Goal: Task Accomplishment & Management: Manage account settings

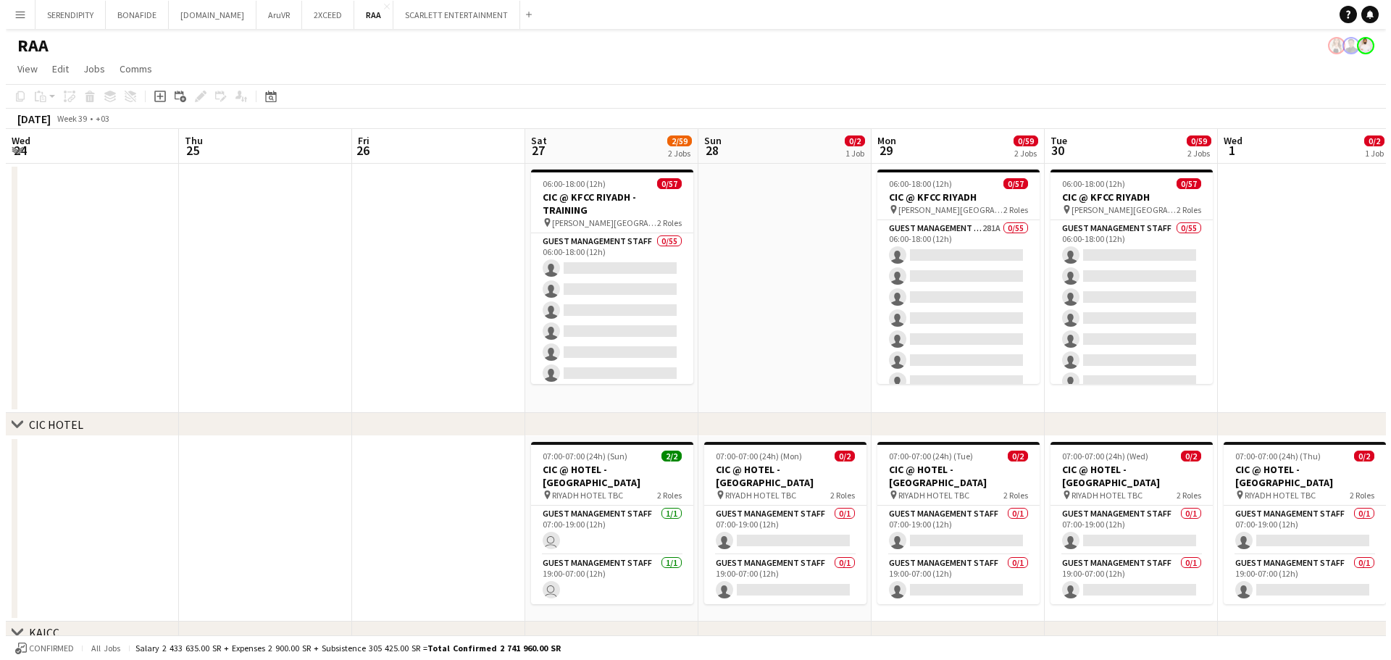
scroll to position [0, 485]
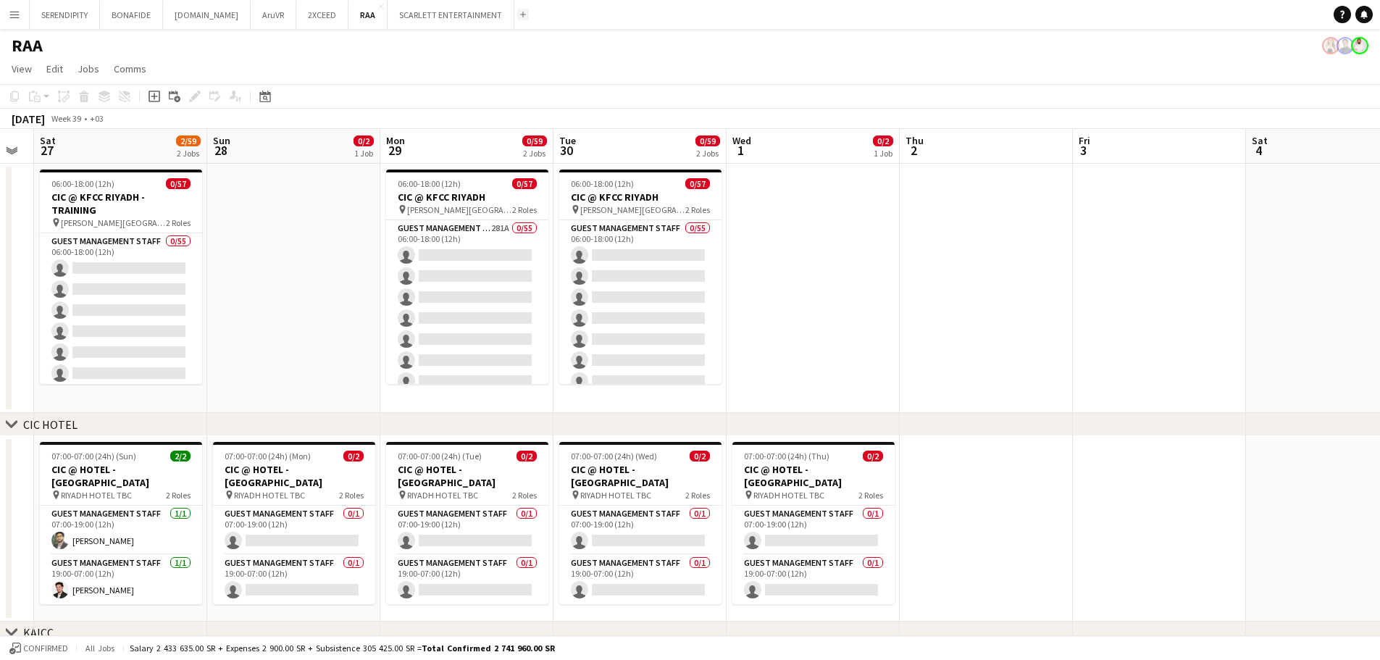
click at [520, 13] on app-icon "Add" at bounding box center [523, 15] width 6 height 6
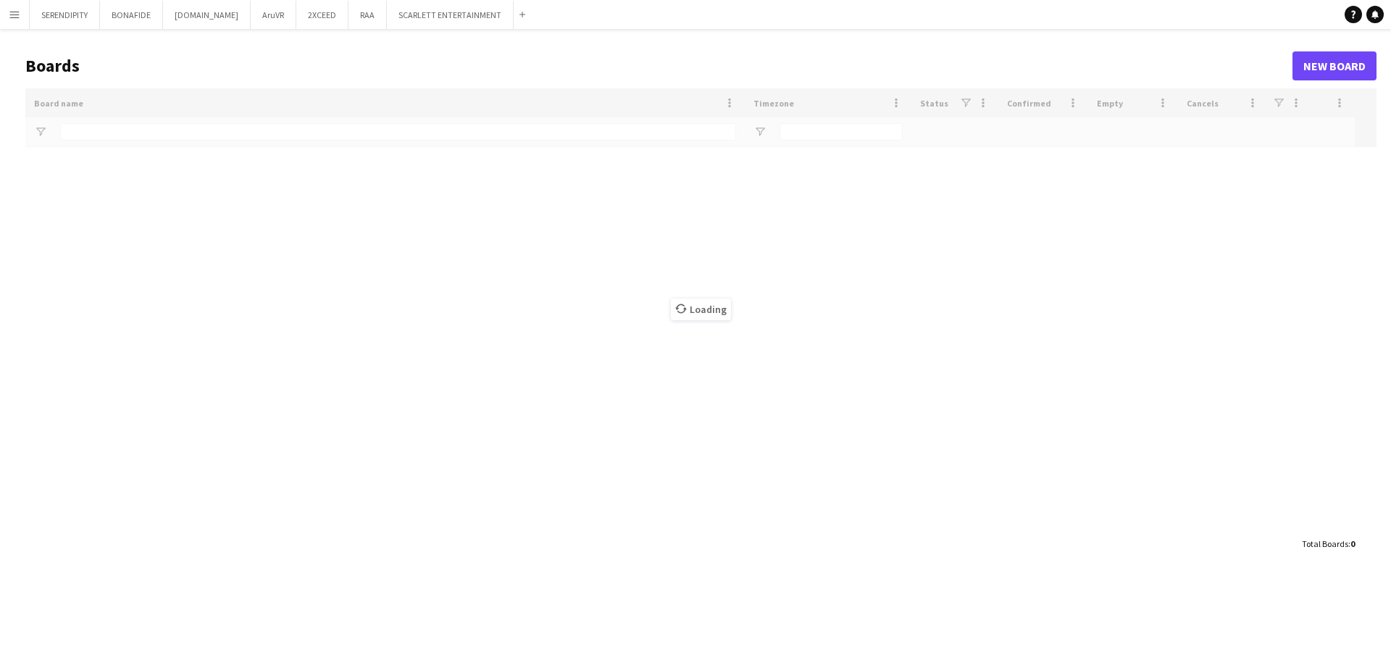
type input "****"
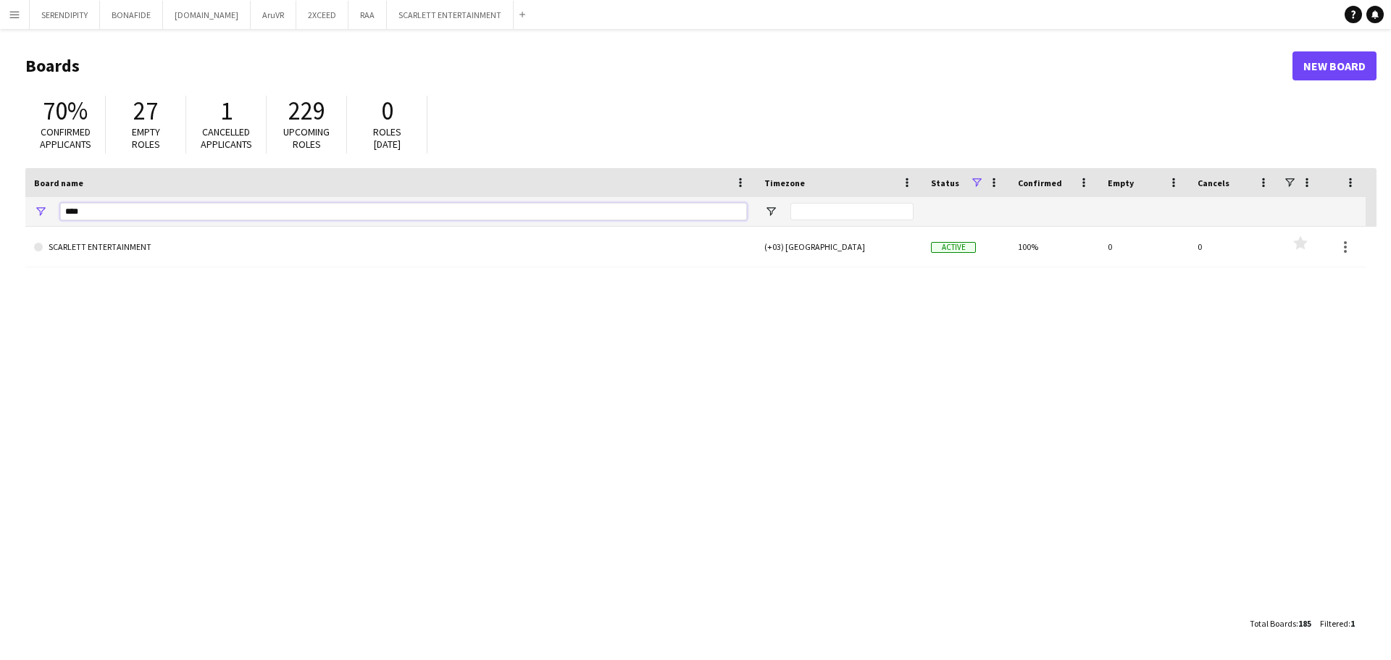
click at [229, 210] on input "****" at bounding box center [403, 211] width 687 height 17
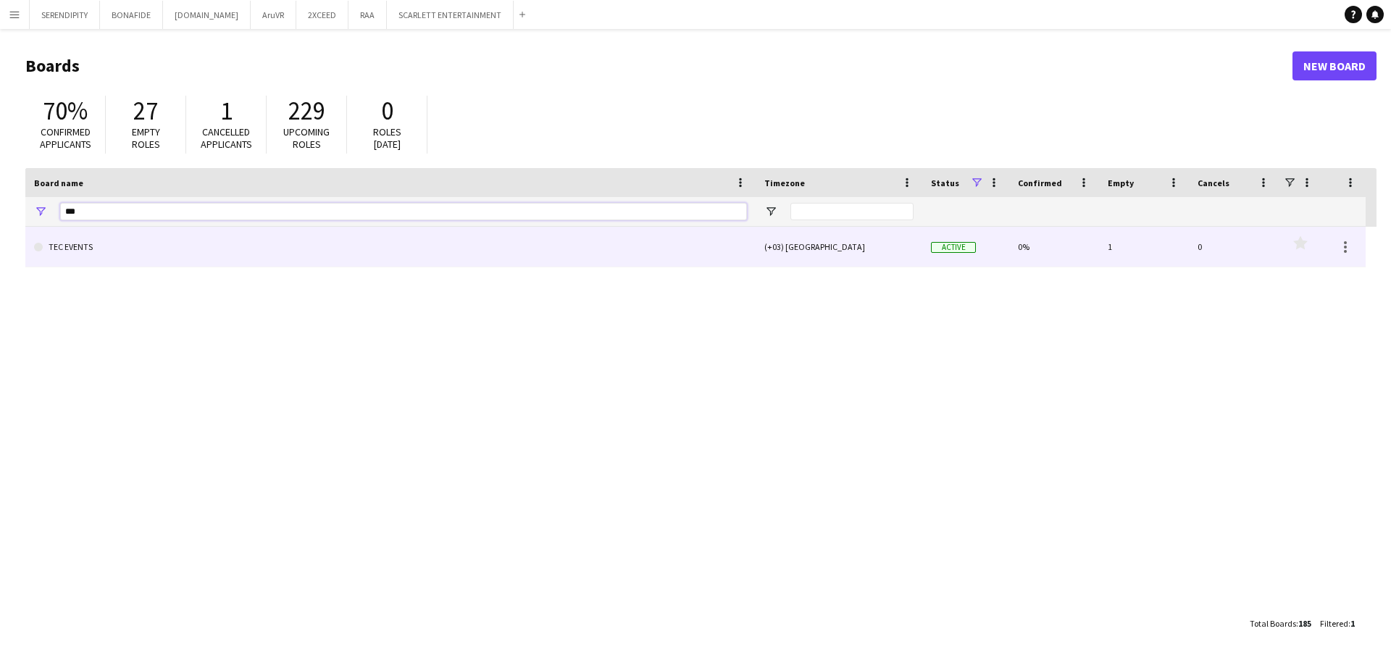
type input "***"
click at [253, 242] on link "TEC EVENTS" at bounding box center [390, 247] width 713 height 41
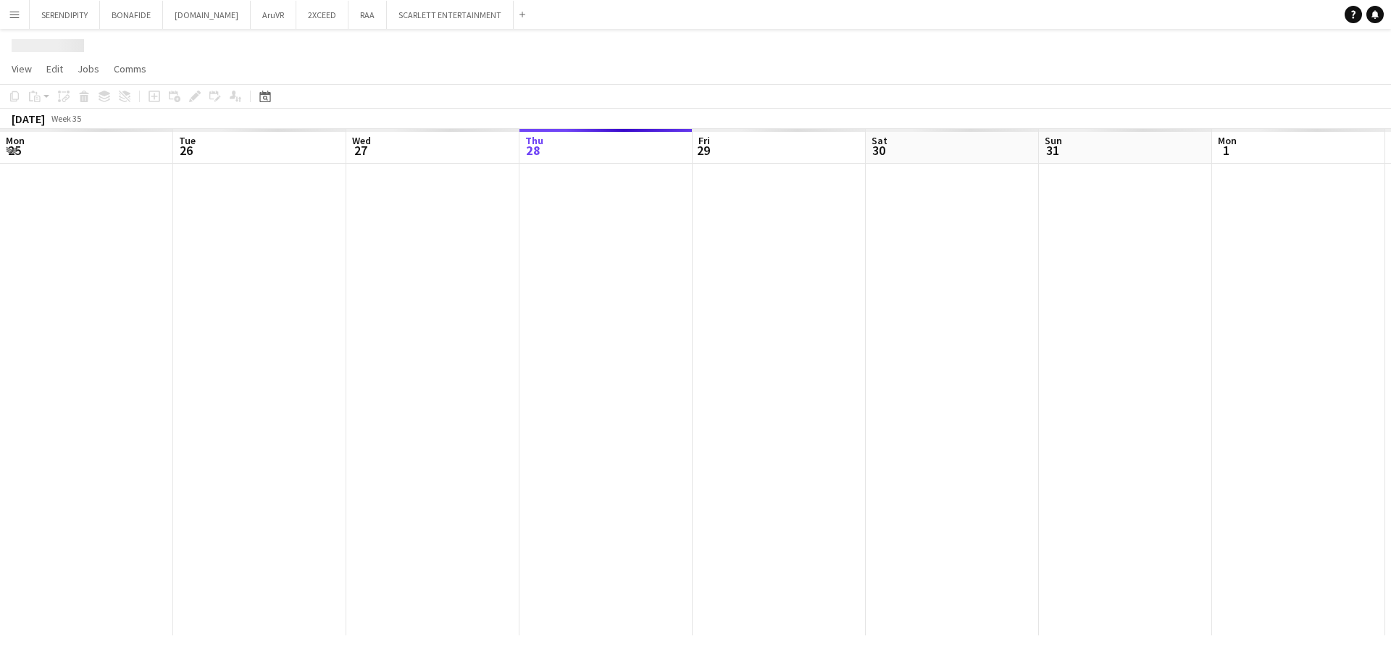
scroll to position [0, 346]
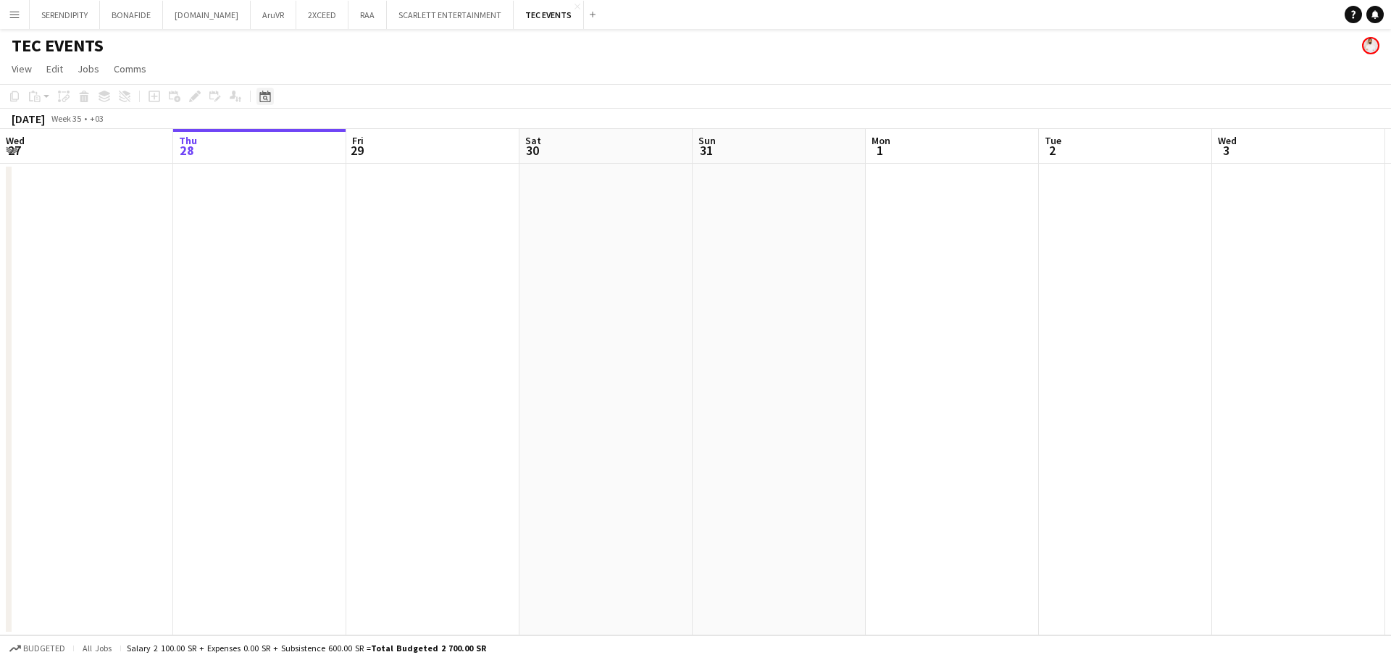
click at [262, 99] on icon "Date picker" at bounding box center [265, 97] width 12 height 12
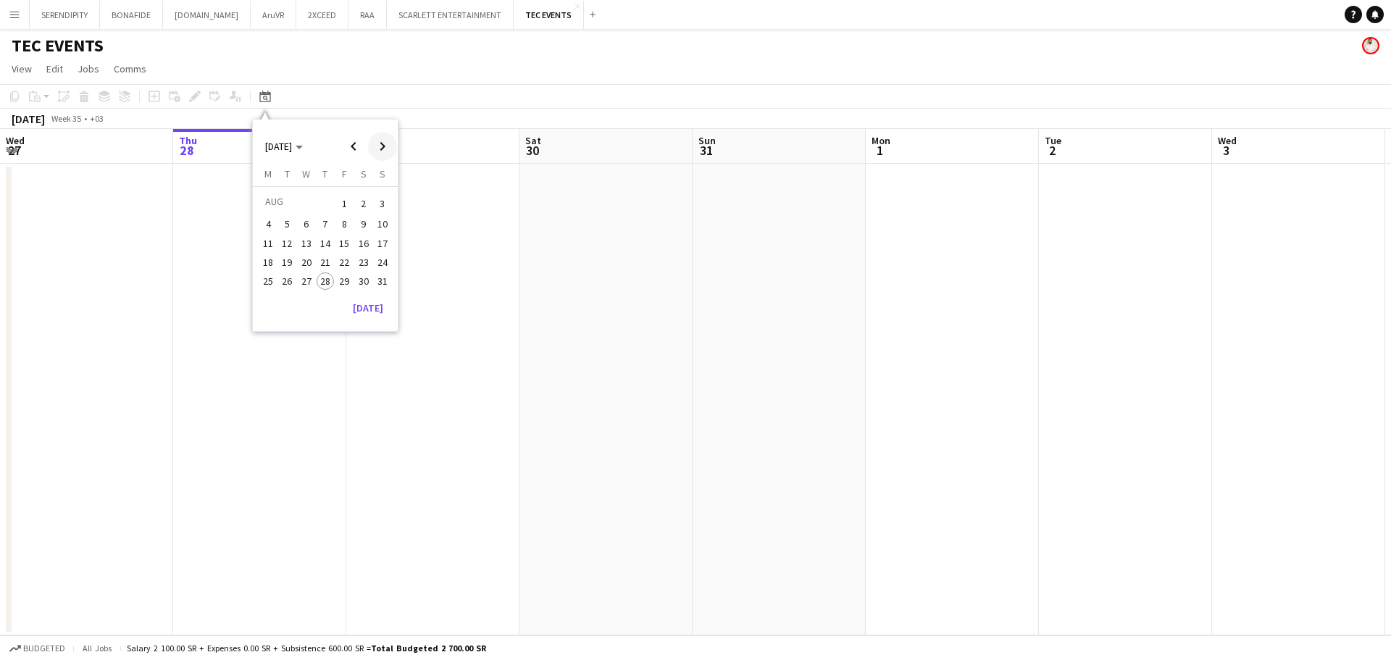
click at [380, 151] on span "Next month" at bounding box center [382, 146] width 29 height 29
click at [306, 259] on span "17" at bounding box center [306, 258] width 17 height 17
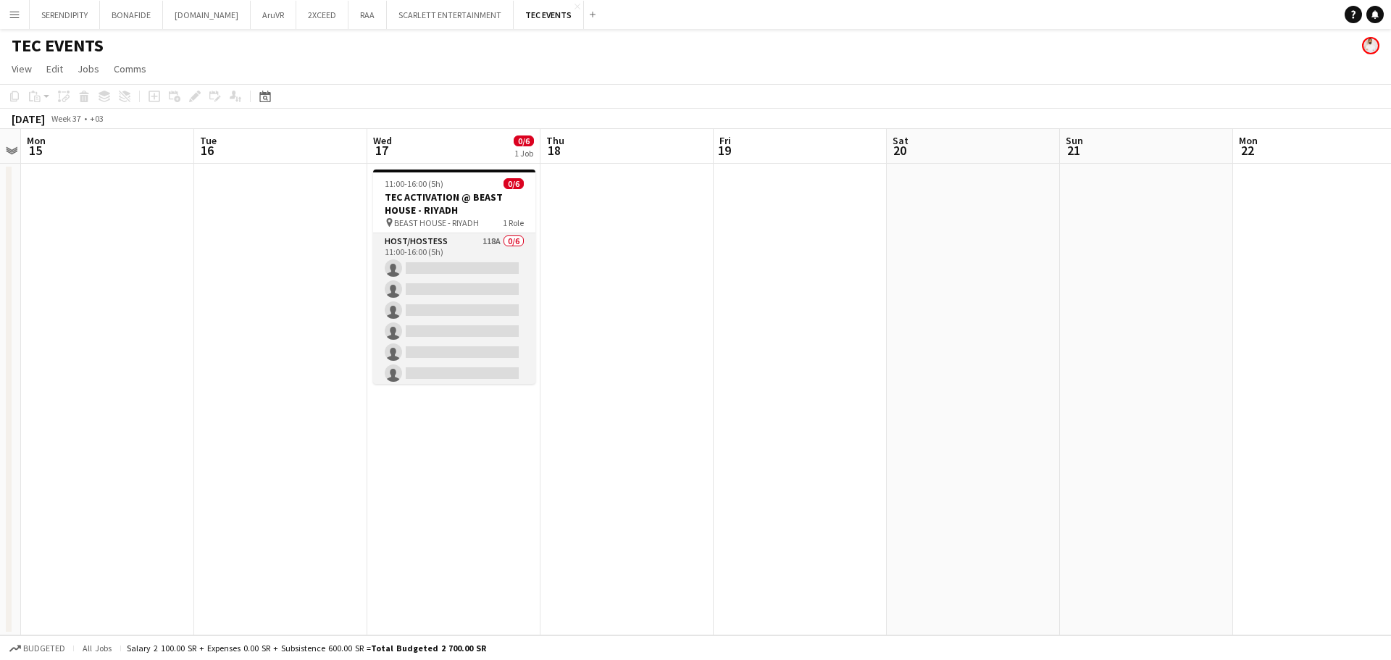
click at [463, 251] on app-card-role "Host/Hostess 118A 0/6 11:00-16:00 (5h) single-neutral-actions single-neutral-ac…" at bounding box center [454, 310] width 162 height 154
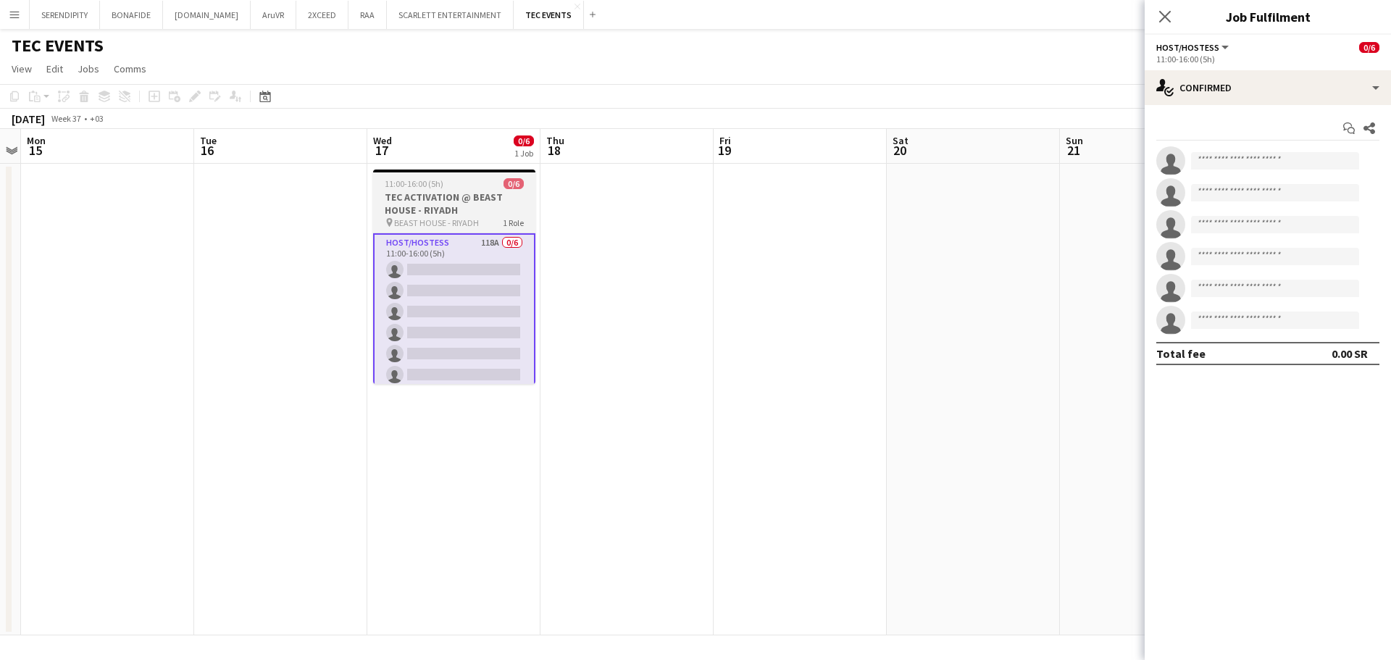
click at [450, 200] on h3 "TEC ACTIVATION @ BEAST HOUSE - RIYADH" at bounding box center [454, 204] width 162 height 26
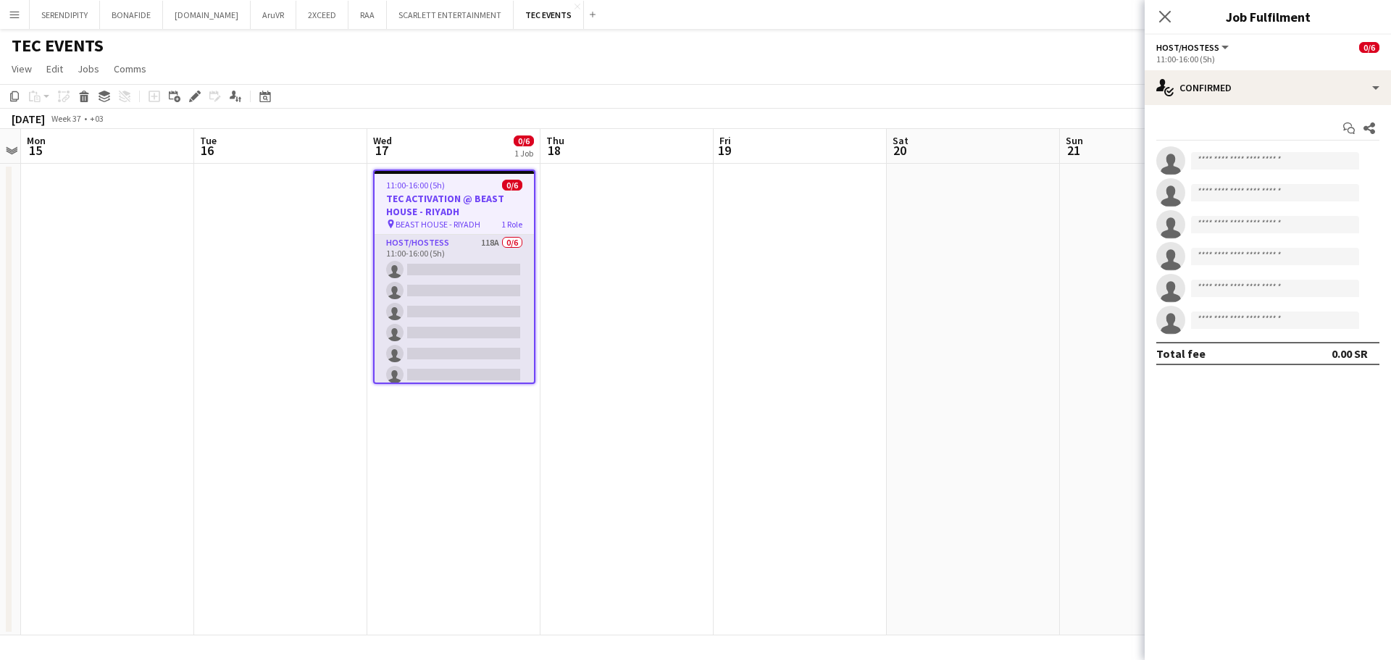
click at [467, 261] on app-card-role "Host/Hostess 118A 0/6 11:00-16:00 (5h) single-neutral-actions single-neutral-ac…" at bounding box center [454, 312] width 159 height 154
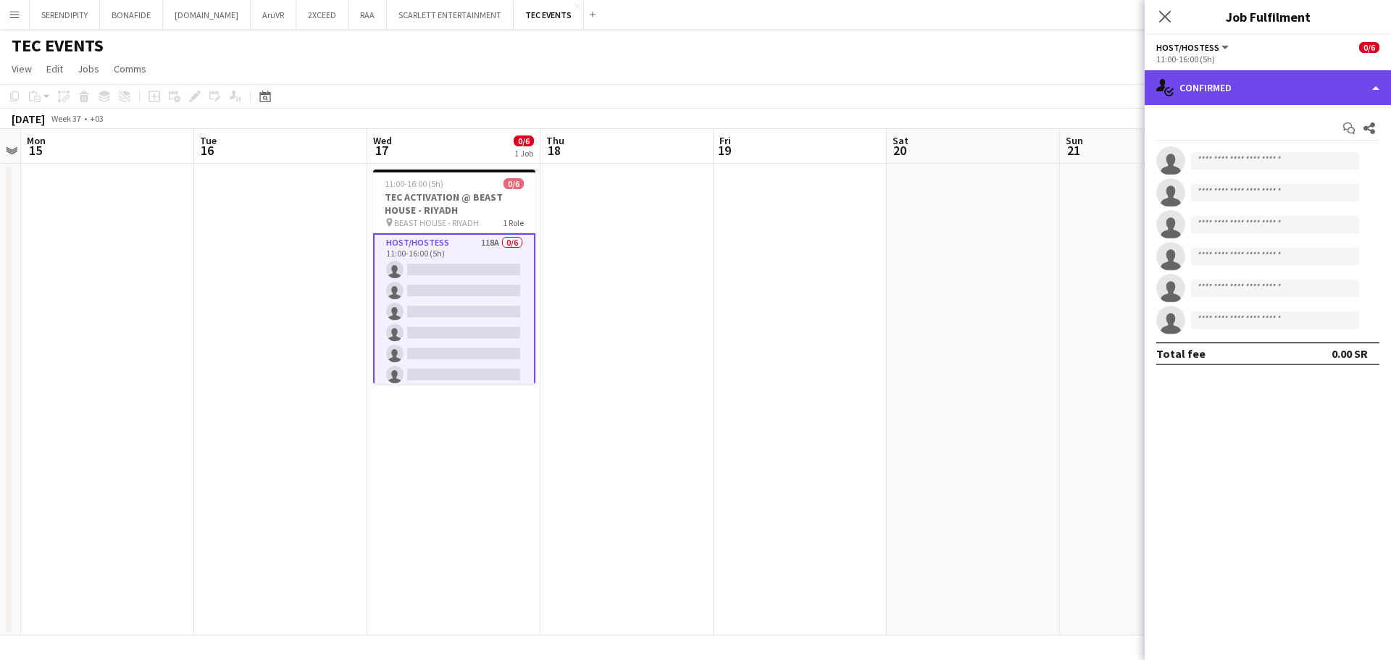
click at [1261, 88] on div "single-neutral-actions-check-2 Confirmed" at bounding box center [1268, 87] width 246 height 35
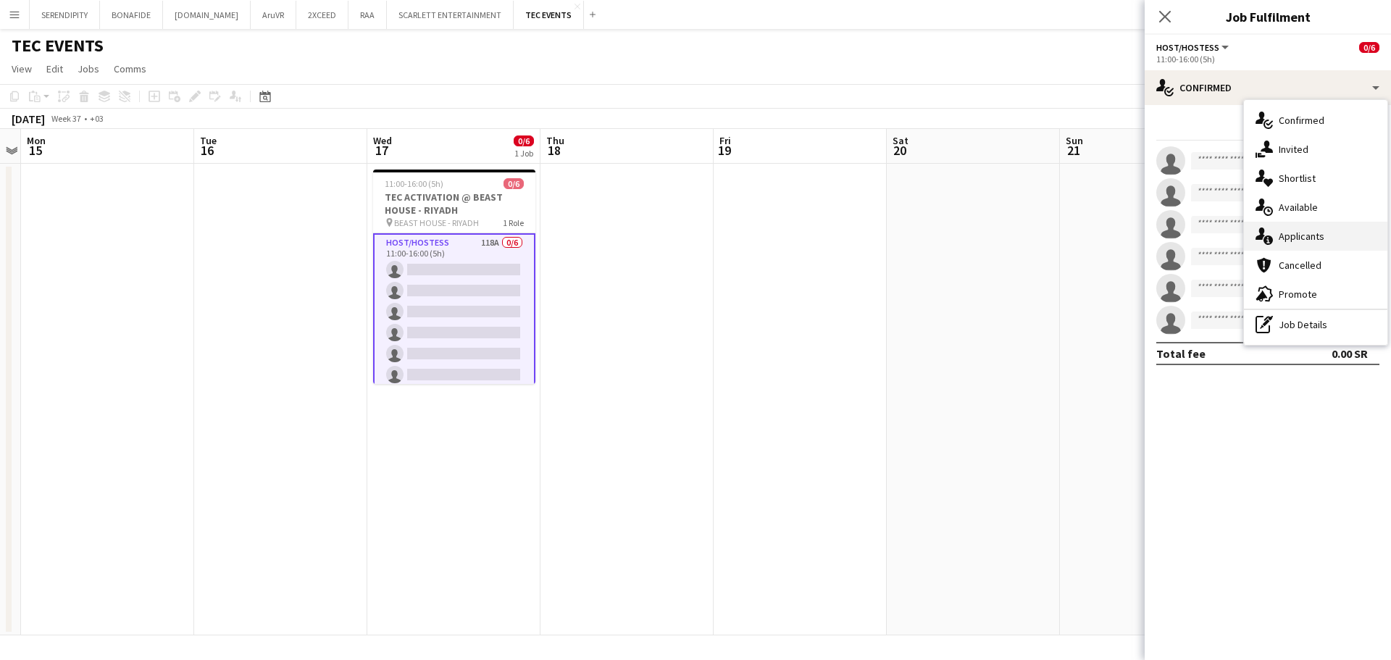
click at [1314, 233] on div "single-neutral-actions-information Applicants" at bounding box center [1315, 236] width 143 height 29
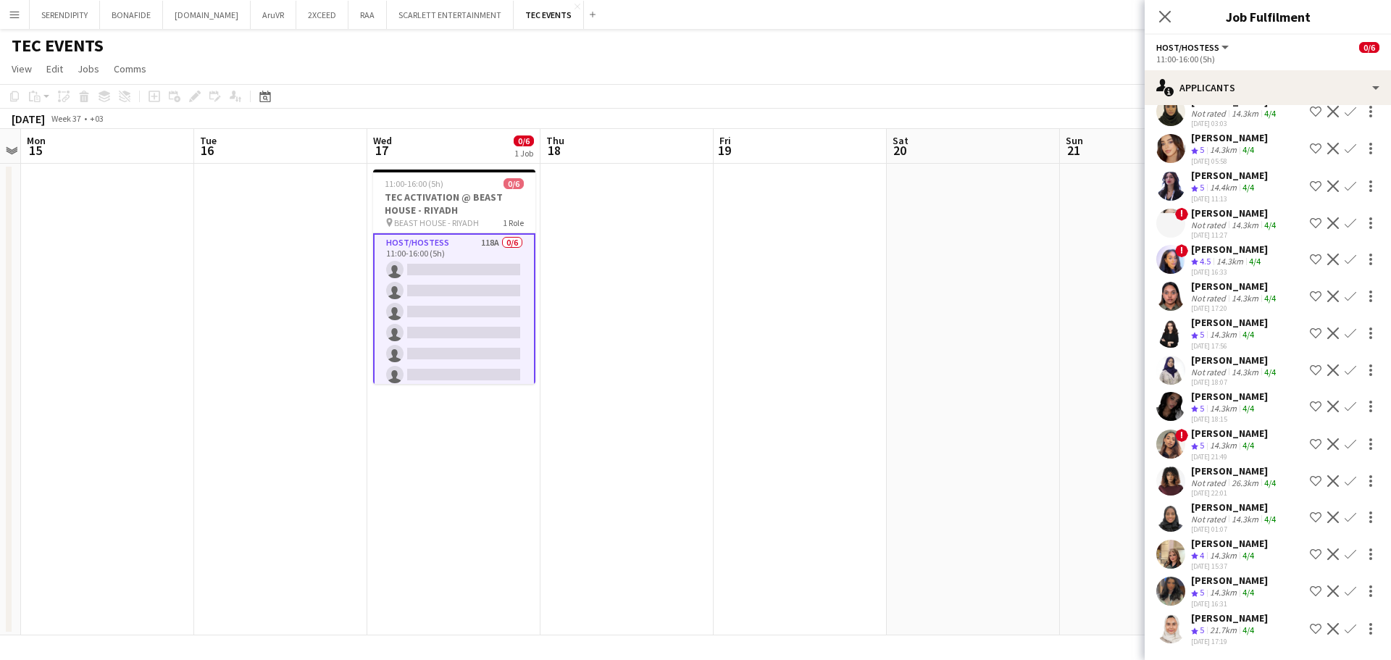
scroll to position [3926, 0]
click at [1170, 16] on icon "Close pop-in" at bounding box center [1165, 16] width 14 height 14
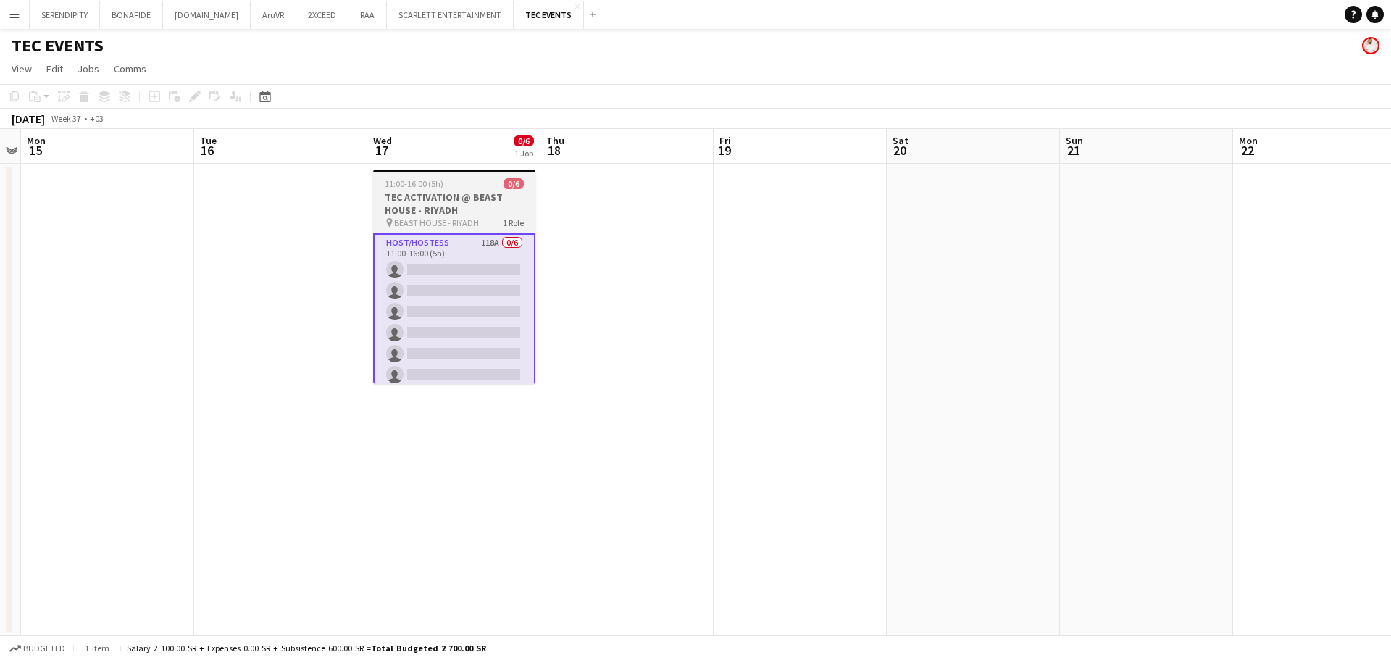
click at [475, 193] on h3 "TEC ACTIVATION @ BEAST HOUSE - RIYADH" at bounding box center [454, 204] width 162 height 26
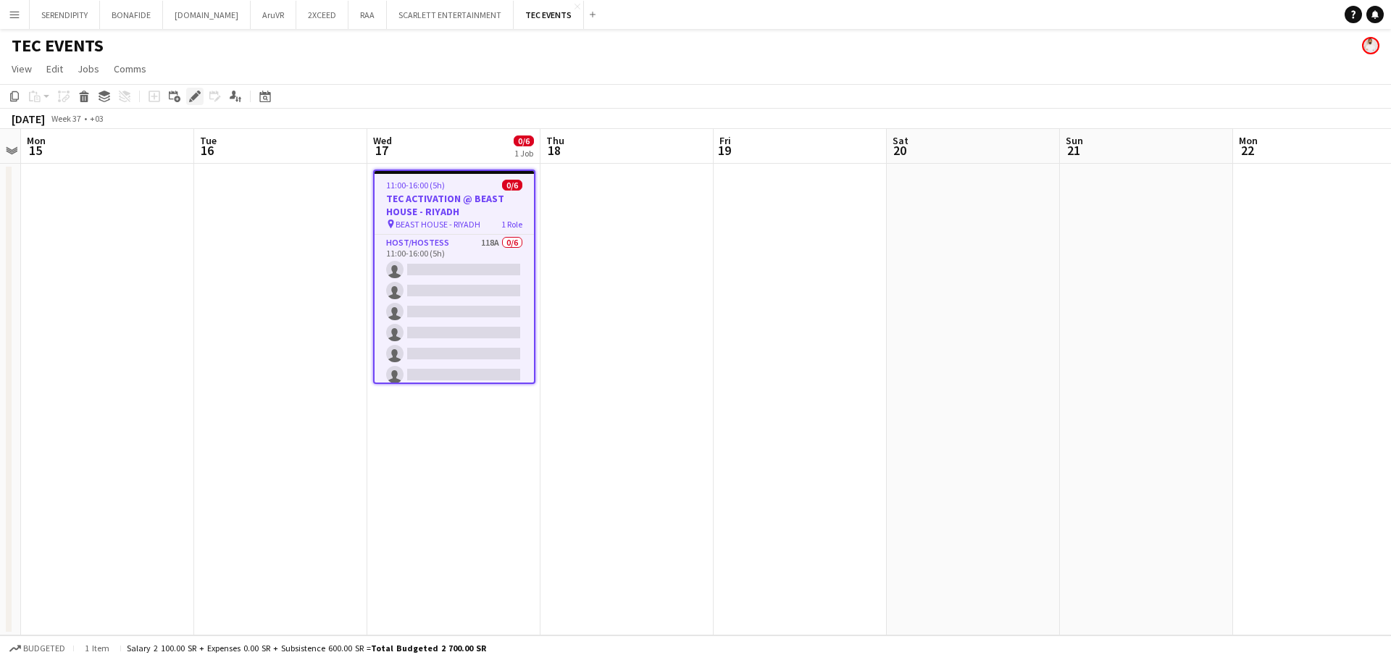
click at [191, 97] on icon "Edit" at bounding box center [195, 97] width 12 height 12
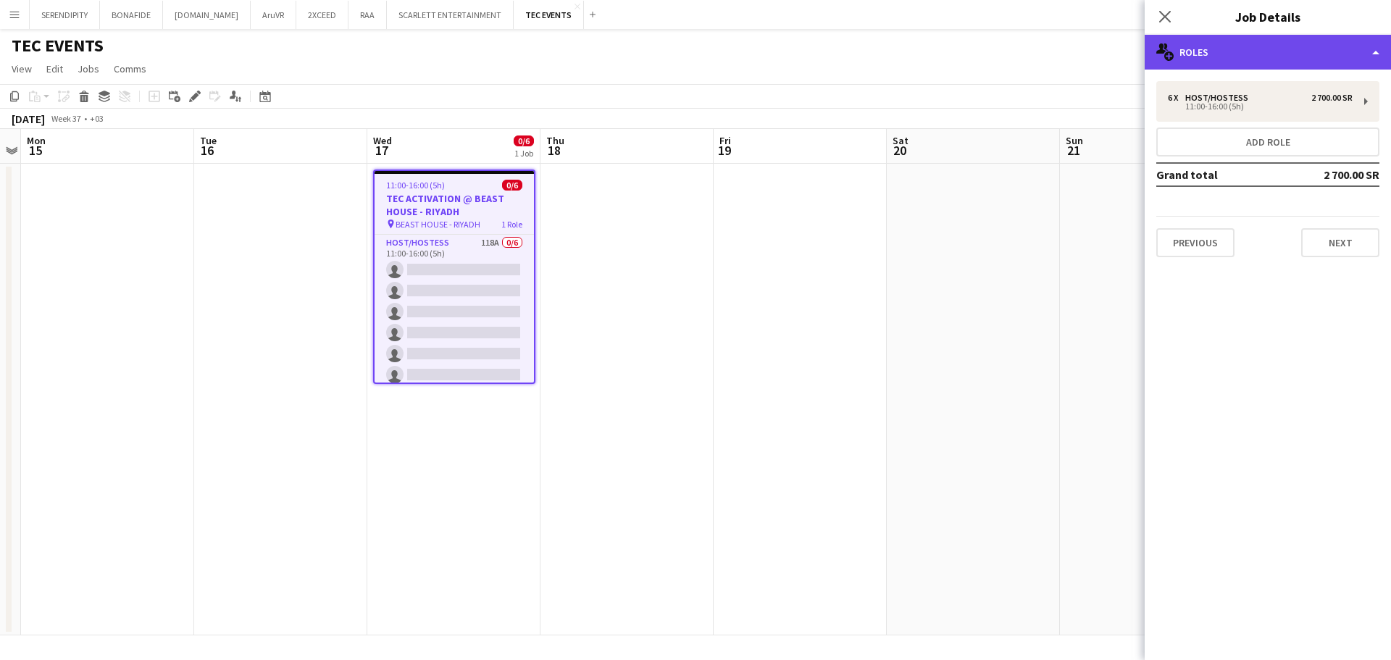
click at [1272, 57] on div "multiple-users-add Roles" at bounding box center [1268, 52] width 246 height 35
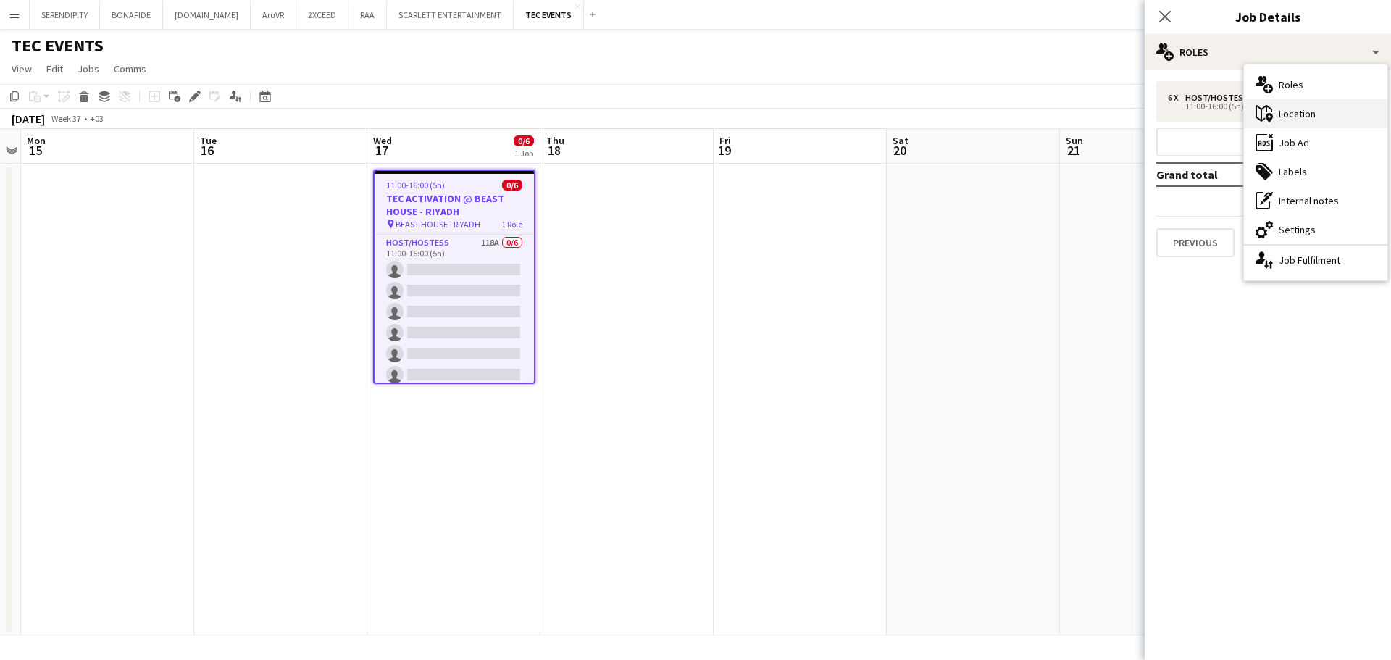
click at [1310, 106] on div "maps-pin-1 Location" at bounding box center [1315, 113] width 143 height 29
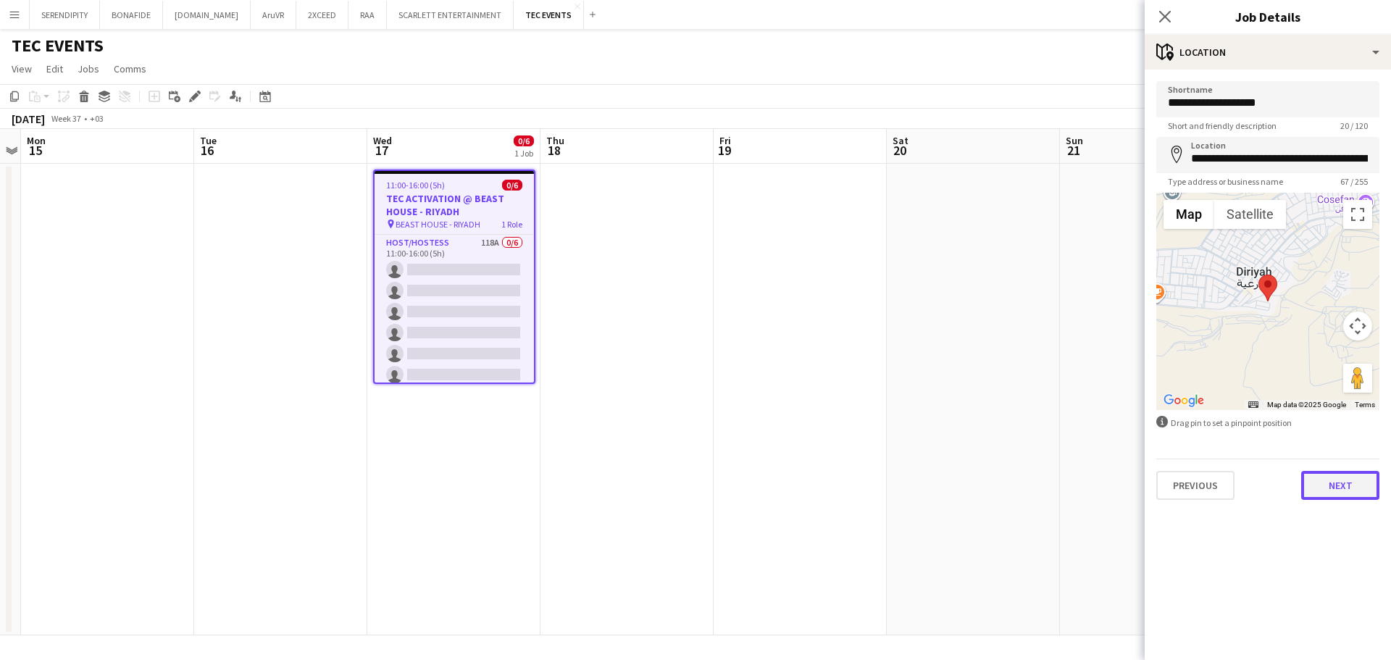
click at [1351, 489] on button "Next" at bounding box center [1340, 485] width 78 height 29
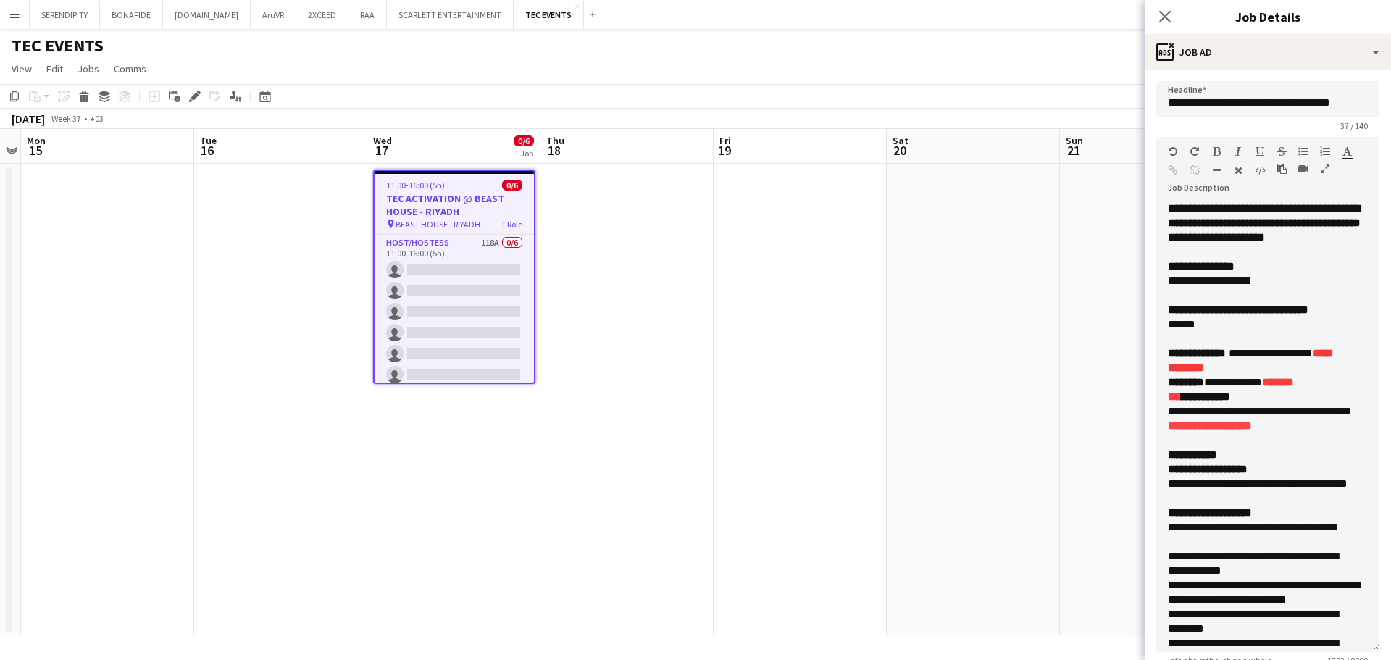
drag, startPoint x: 1361, startPoint y: 281, endPoint x: 1339, endPoint y: 619, distance: 338.3
click at [1352, 643] on div "**********" at bounding box center [1267, 426] width 223 height 451
click at [976, 187] on app-date-cell at bounding box center [973, 400] width 173 height 472
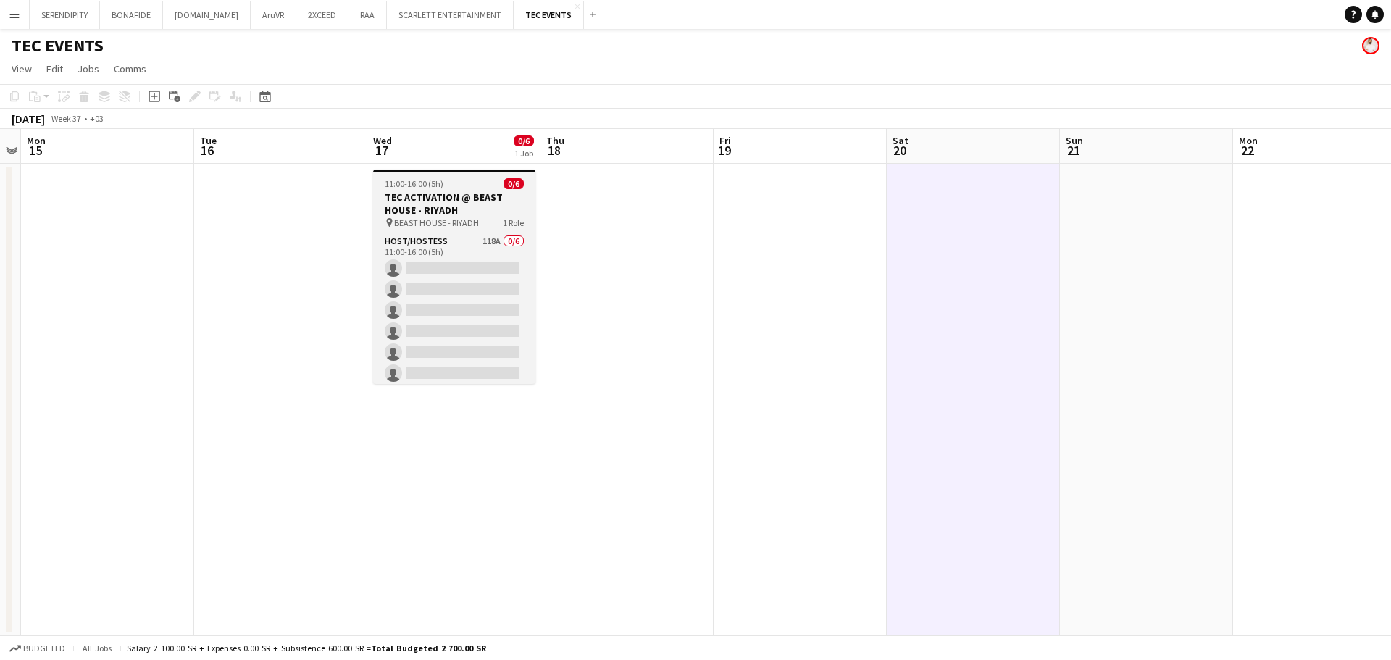
click at [495, 199] on h3 "TEC ACTIVATION @ BEAST HOUSE - RIYADH" at bounding box center [454, 204] width 162 height 26
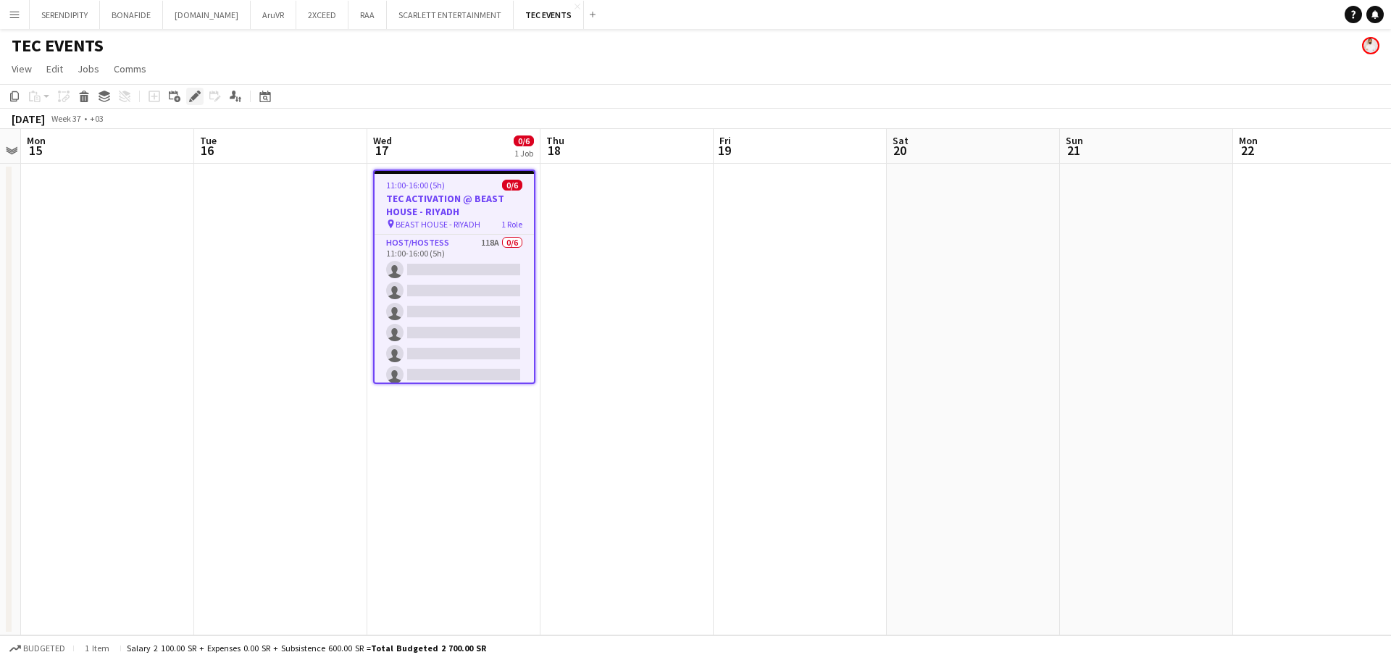
click at [197, 98] on icon "Edit" at bounding box center [195, 97] width 12 height 12
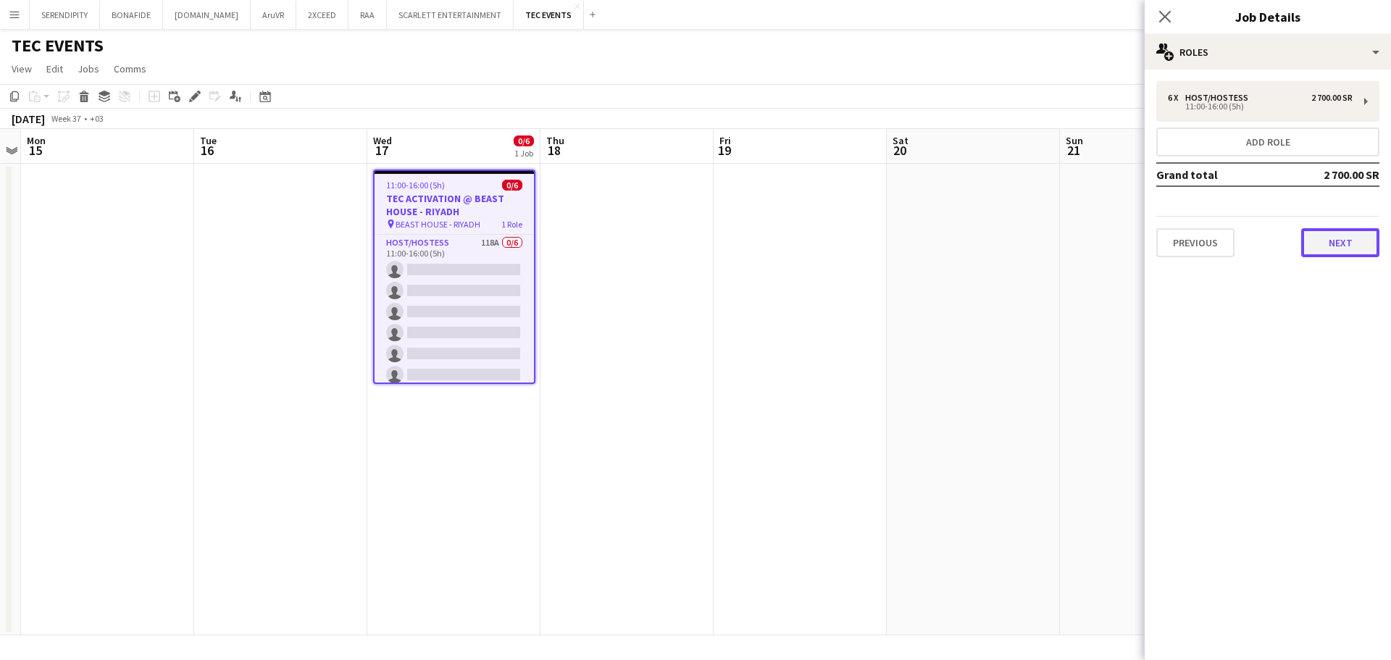
click at [1324, 235] on button "Next" at bounding box center [1340, 242] width 78 height 29
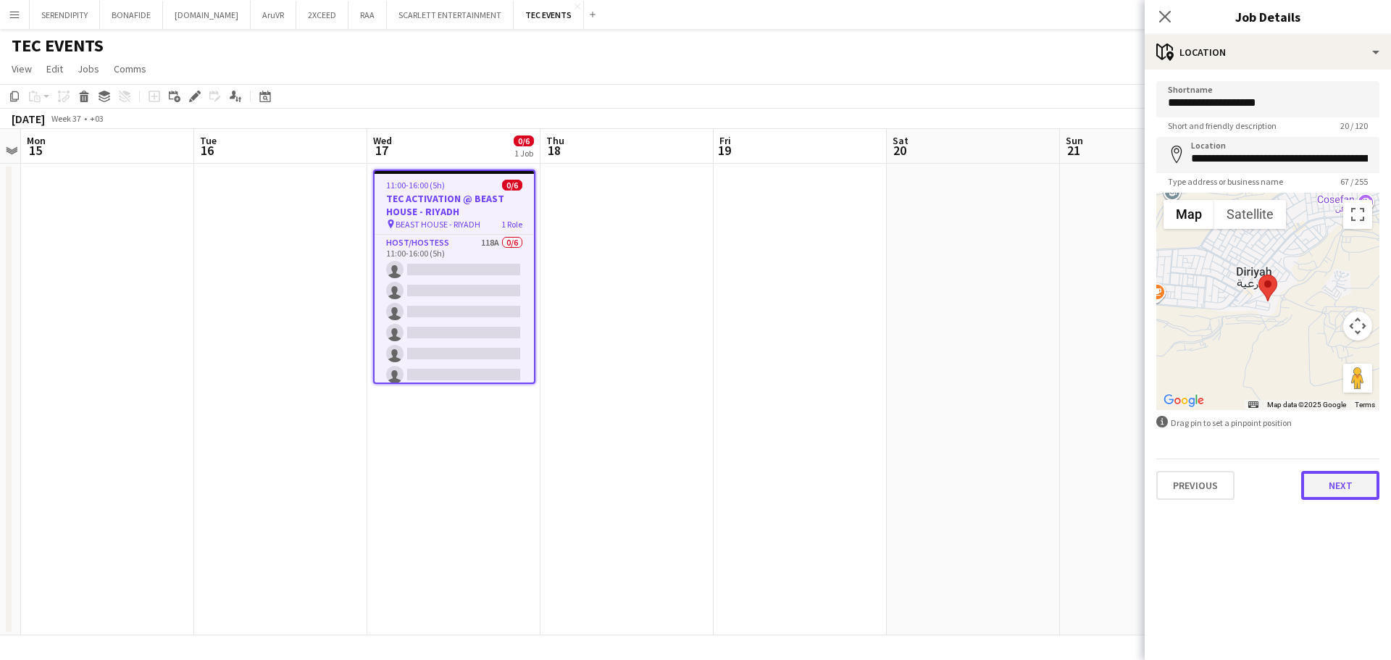
click at [1339, 481] on button "Next" at bounding box center [1340, 485] width 78 height 29
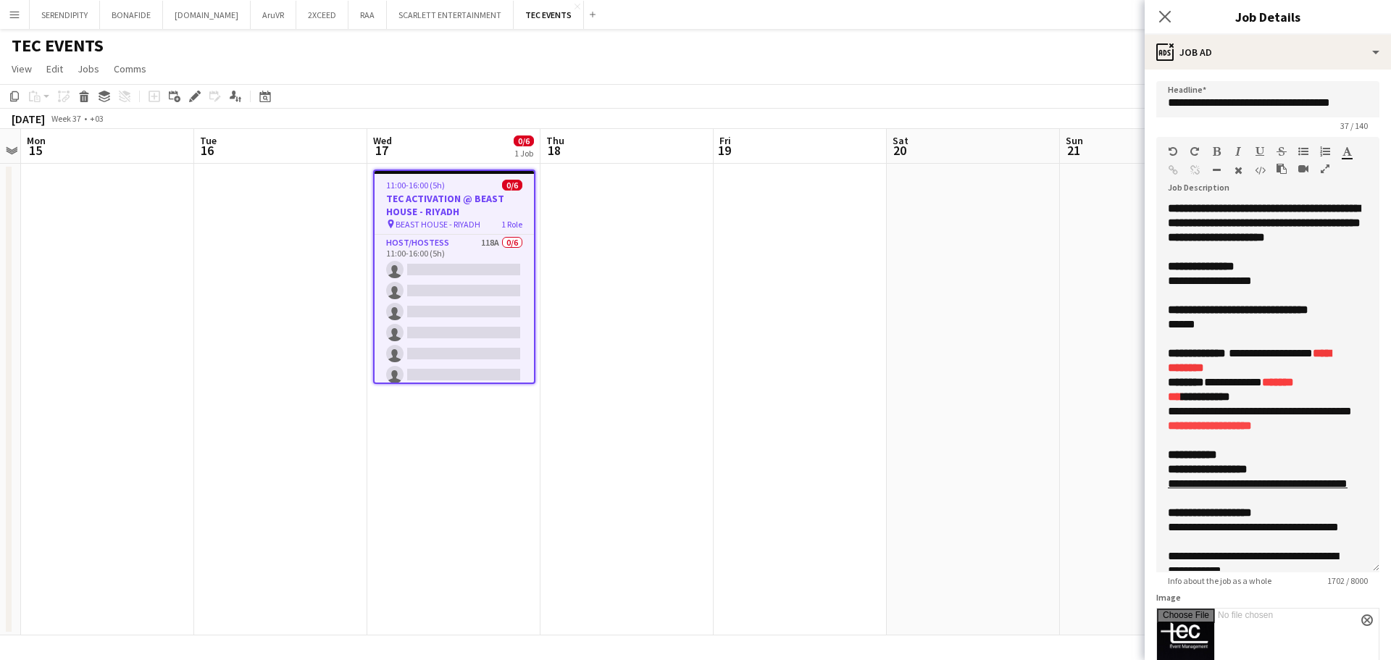
drag, startPoint x: 1352, startPoint y: 302, endPoint x: 1338, endPoint y: 586, distance: 284.4
click at [1338, 586] on form "**********" at bounding box center [1268, 536] width 246 height 911
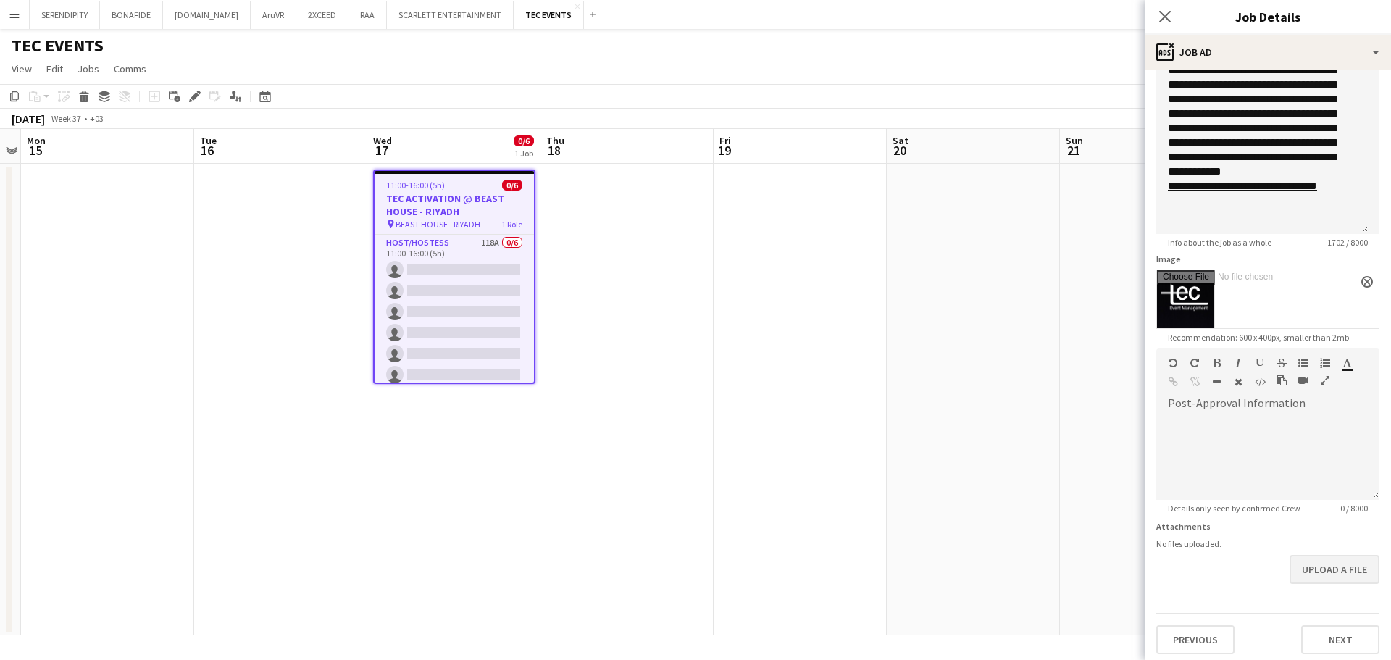
scroll to position [344, 0]
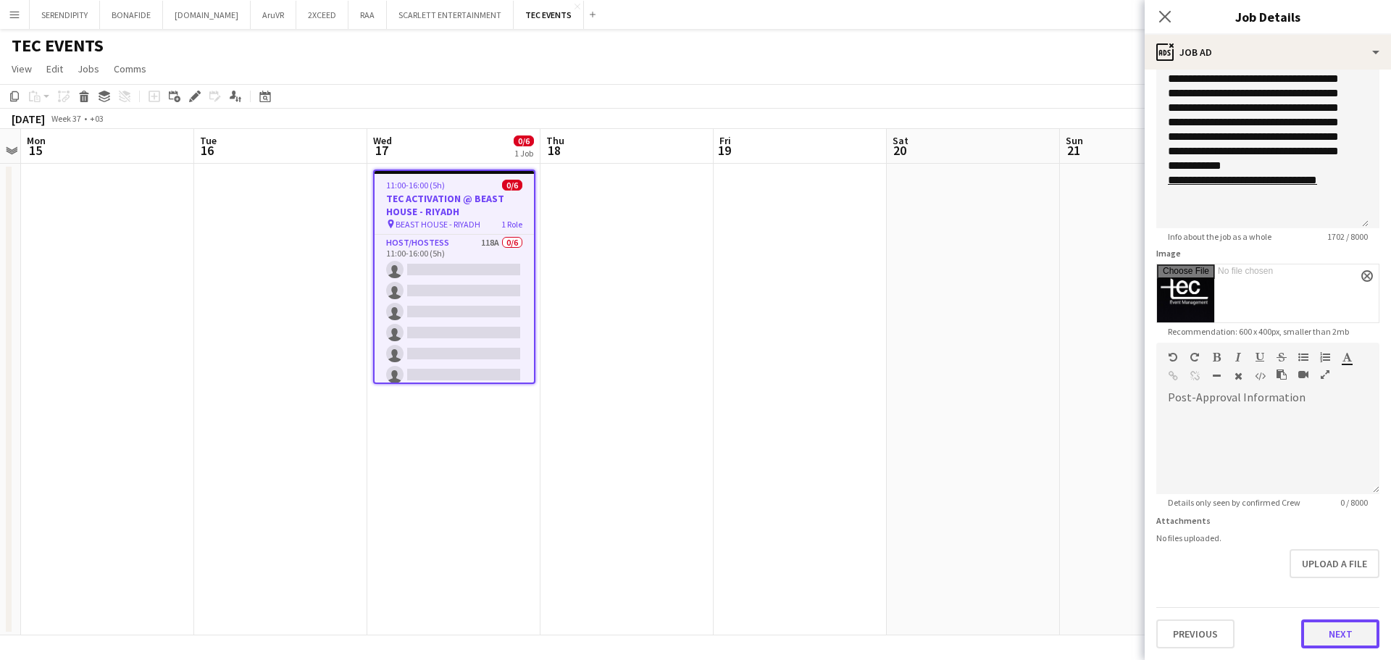
click at [1340, 640] on button "Next" at bounding box center [1340, 633] width 78 height 29
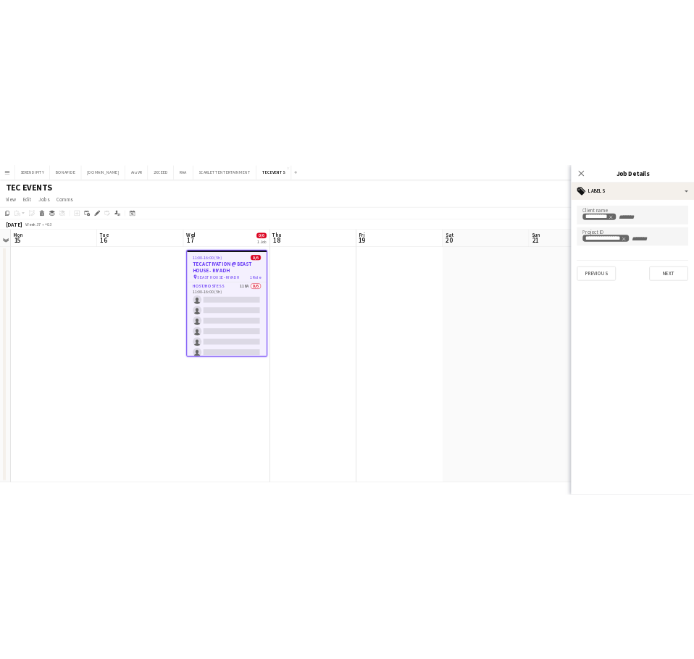
scroll to position [0, 0]
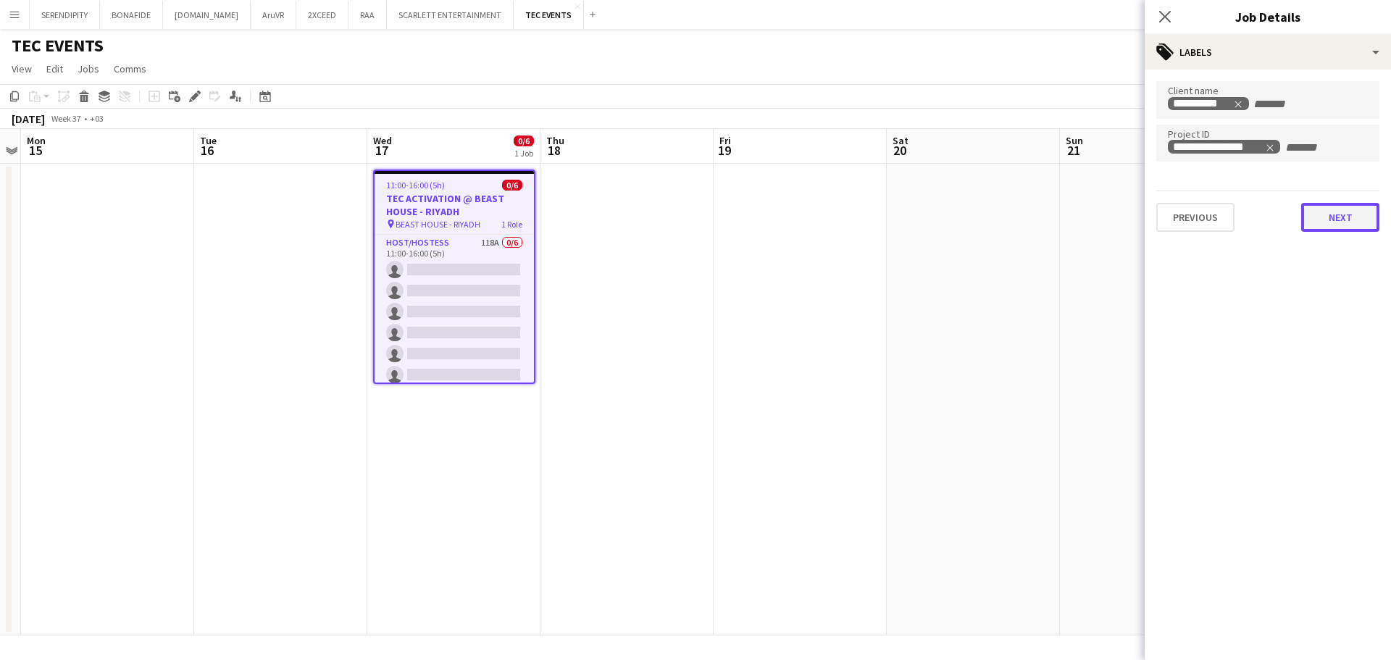
click at [1352, 219] on button "Next" at bounding box center [1340, 217] width 78 height 29
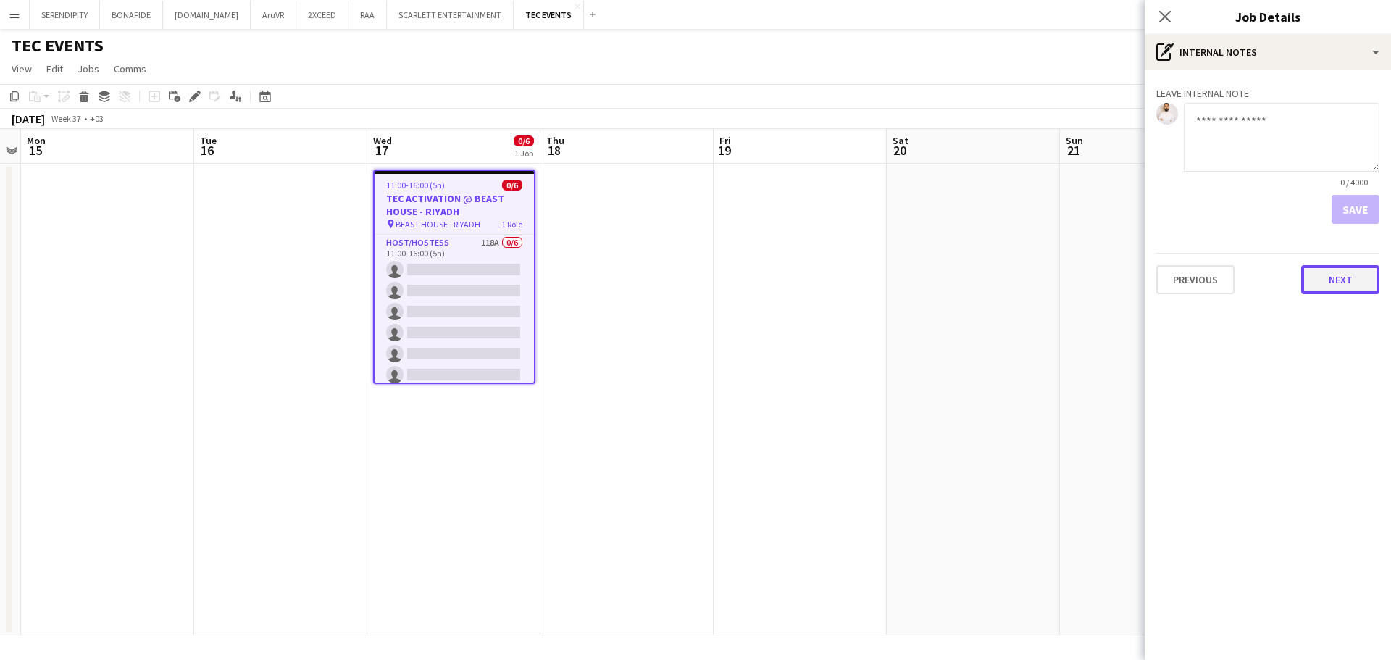
click at [1340, 278] on button "Next" at bounding box center [1340, 279] width 78 height 29
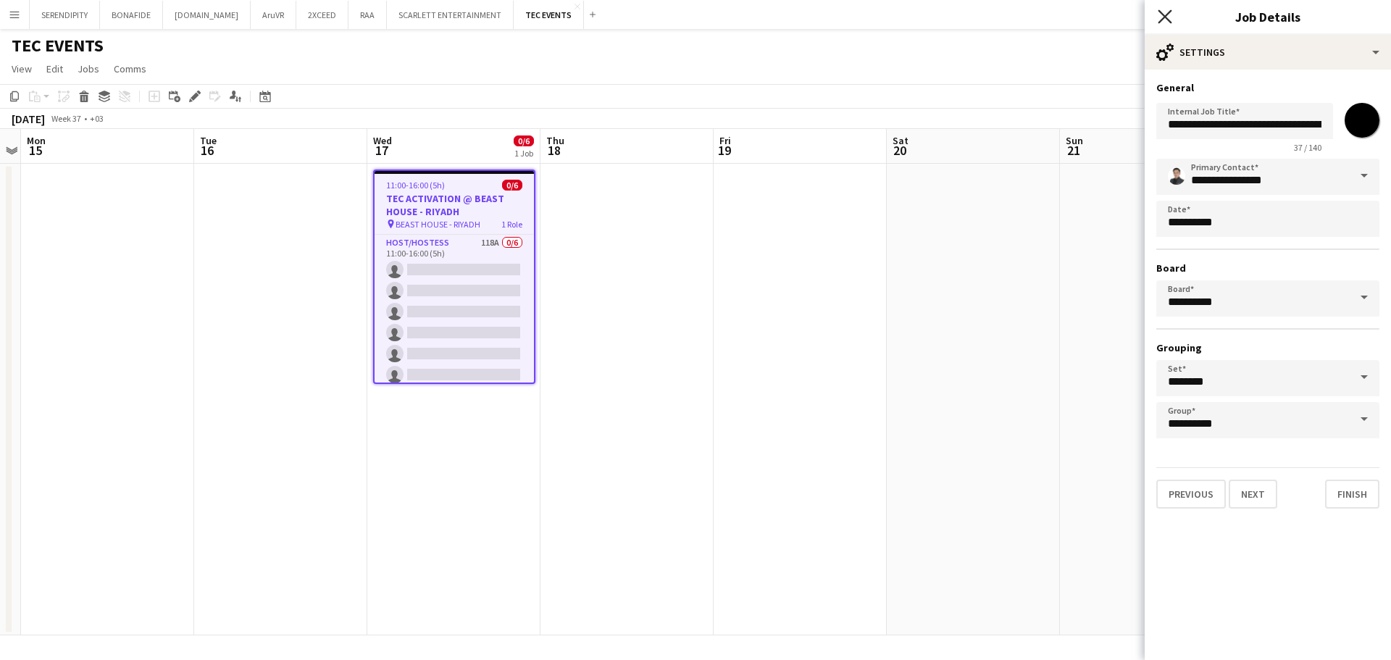
click at [1164, 17] on icon at bounding box center [1165, 16] width 14 height 14
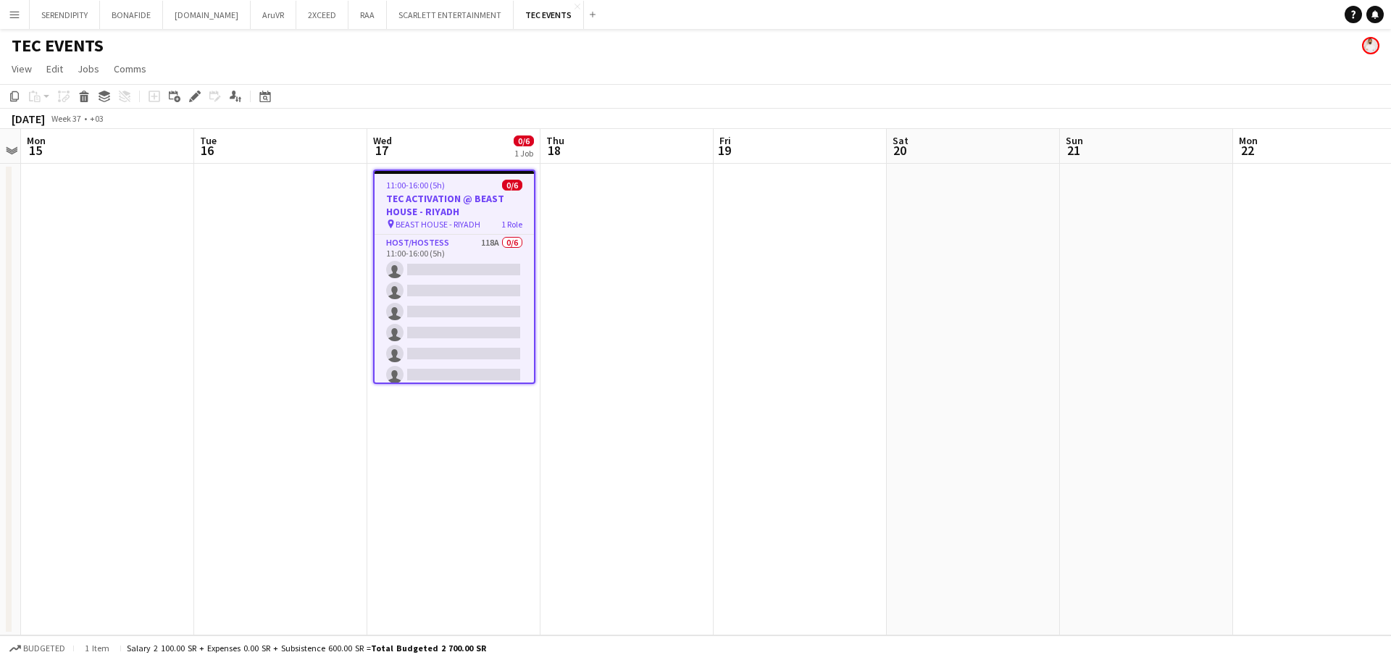
click at [577, 232] on app-date-cell at bounding box center [627, 400] width 173 height 472
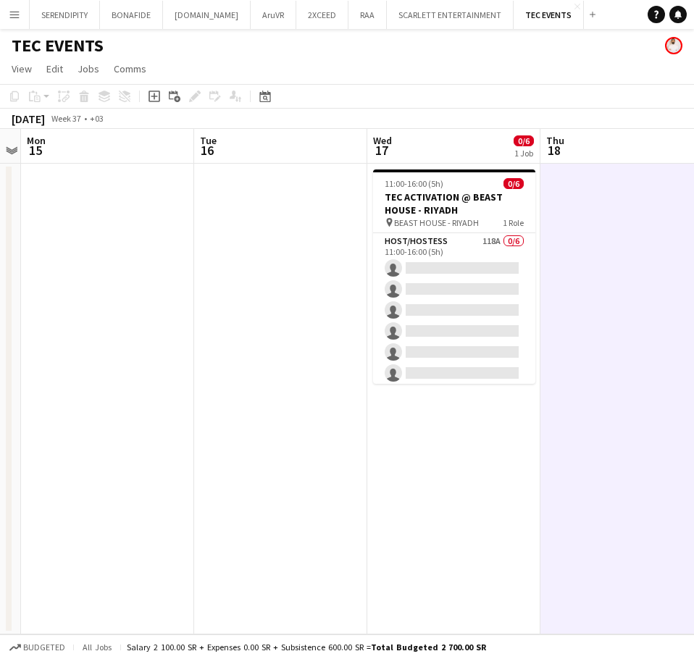
click at [14, 18] on app-icon "Menu" at bounding box center [15, 15] width 12 height 12
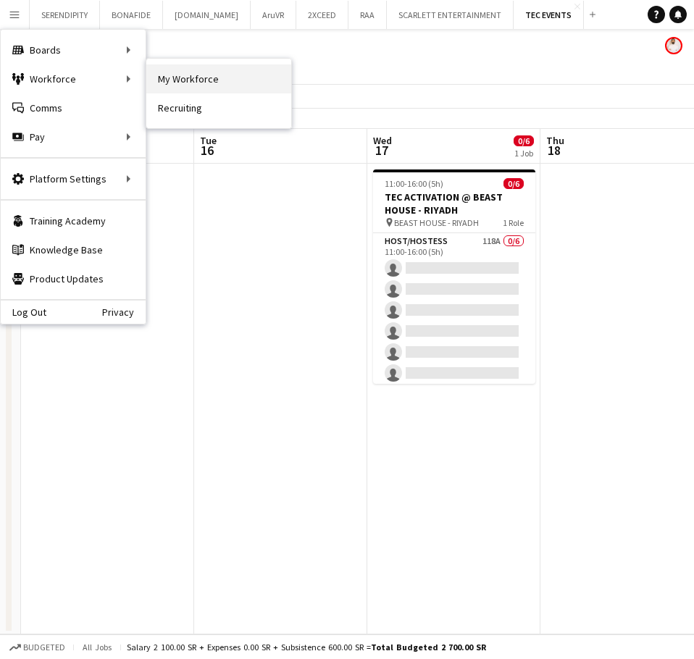
click at [178, 73] on link "My Workforce" at bounding box center [218, 78] width 145 height 29
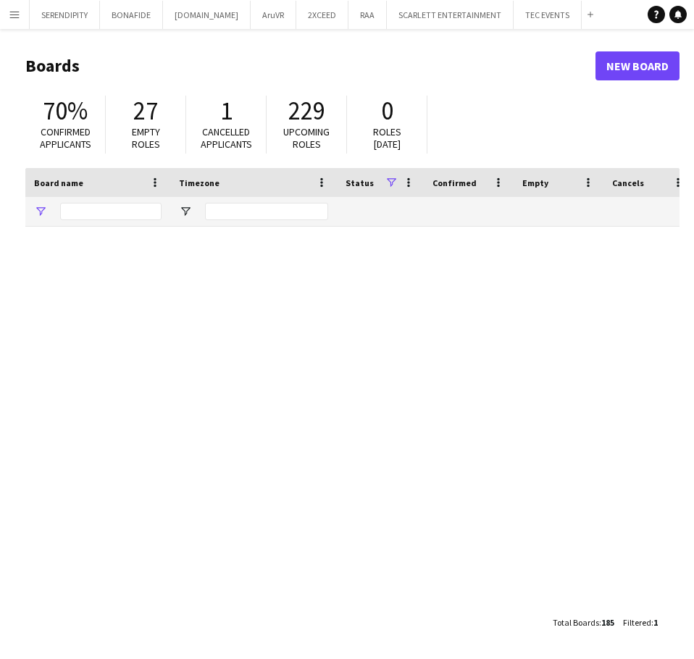
type input "***"
drag, startPoint x: 101, startPoint y: 213, endPoint x: 23, endPoint y: 204, distance: 78.0
click at [23, 204] on main "Boards New Board 70% Confirmed applicants 27 Empty roles 1 Cancelled applicants…" at bounding box center [347, 344] width 694 height 630
click at [22, 19] on button "Menu" at bounding box center [14, 14] width 29 height 29
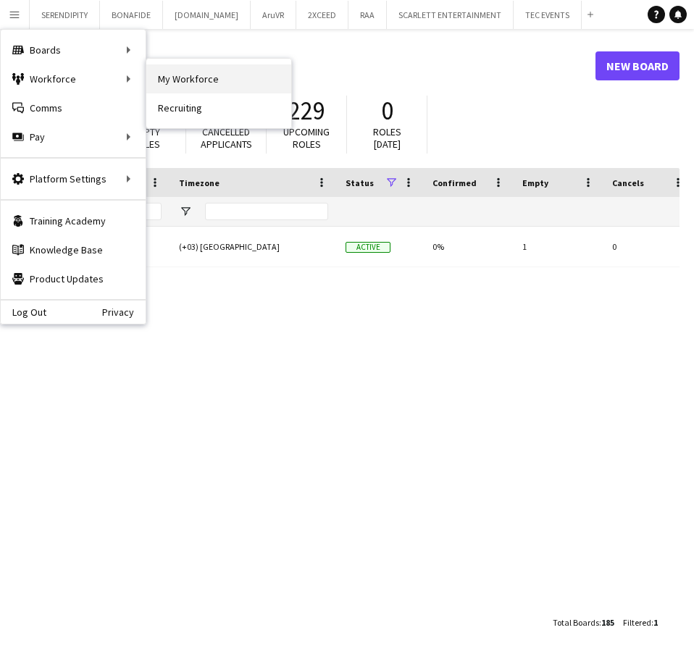
click at [177, 69] on link "My Workforce" at bounding box center [218, 78] width 145 height 29
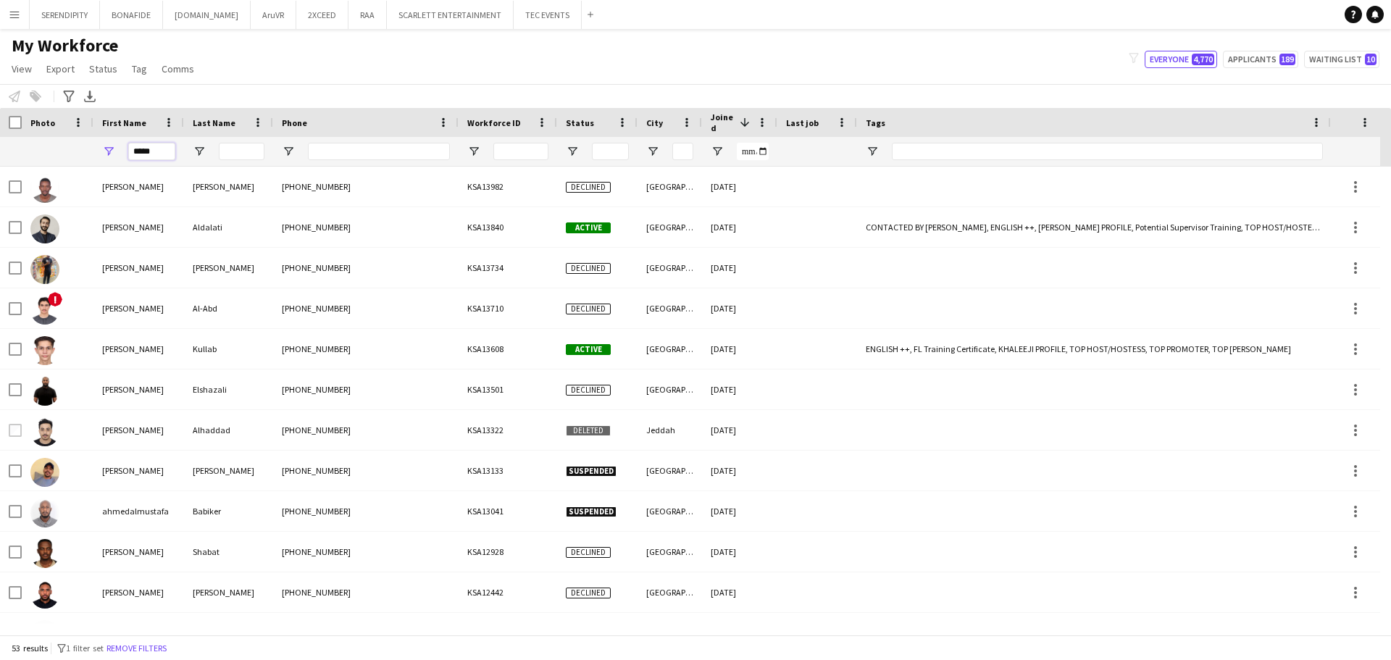
drag, startPoint x: 164, startPoint y: 149, endPoint x: 29, endPoint y: 146, distance: 135.5
click at [32, 149] on div "*****" at bounding box center [992, 151] width 1984 height 29
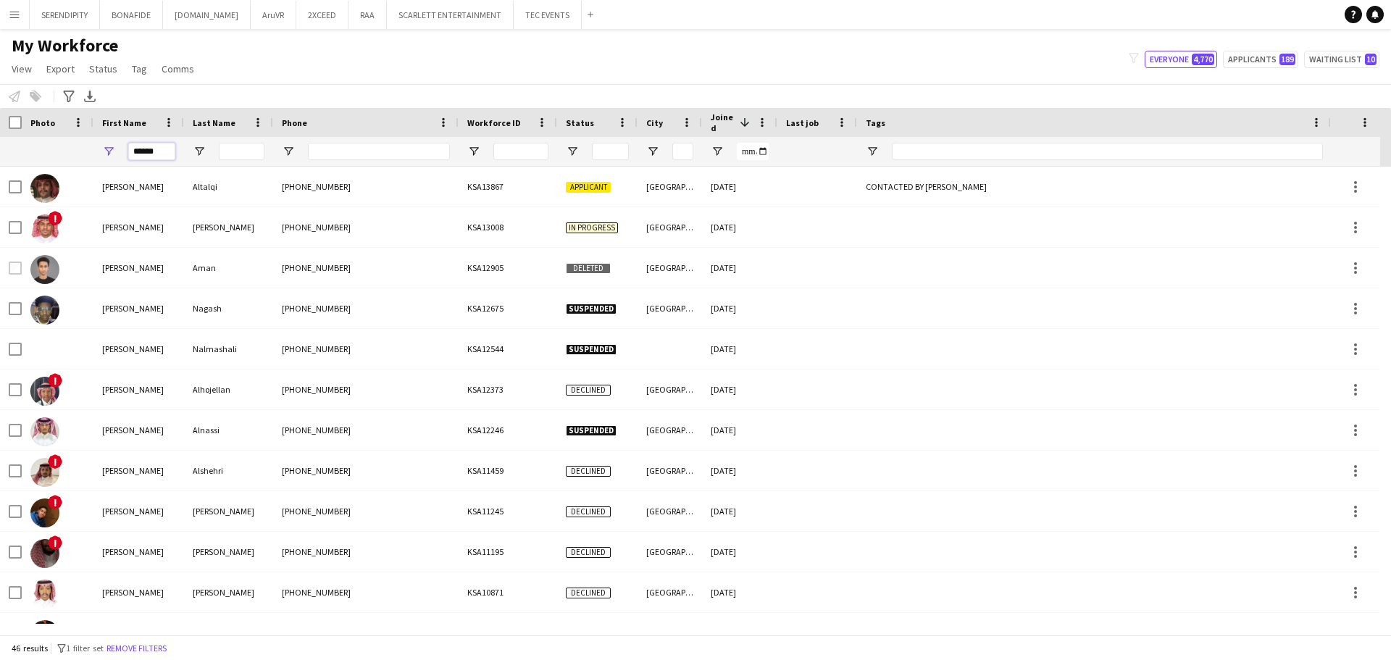
type input "******"
click at [574, 146] on span "Open Filter Menu" at bounding box center [572, 151] width 13 height 13
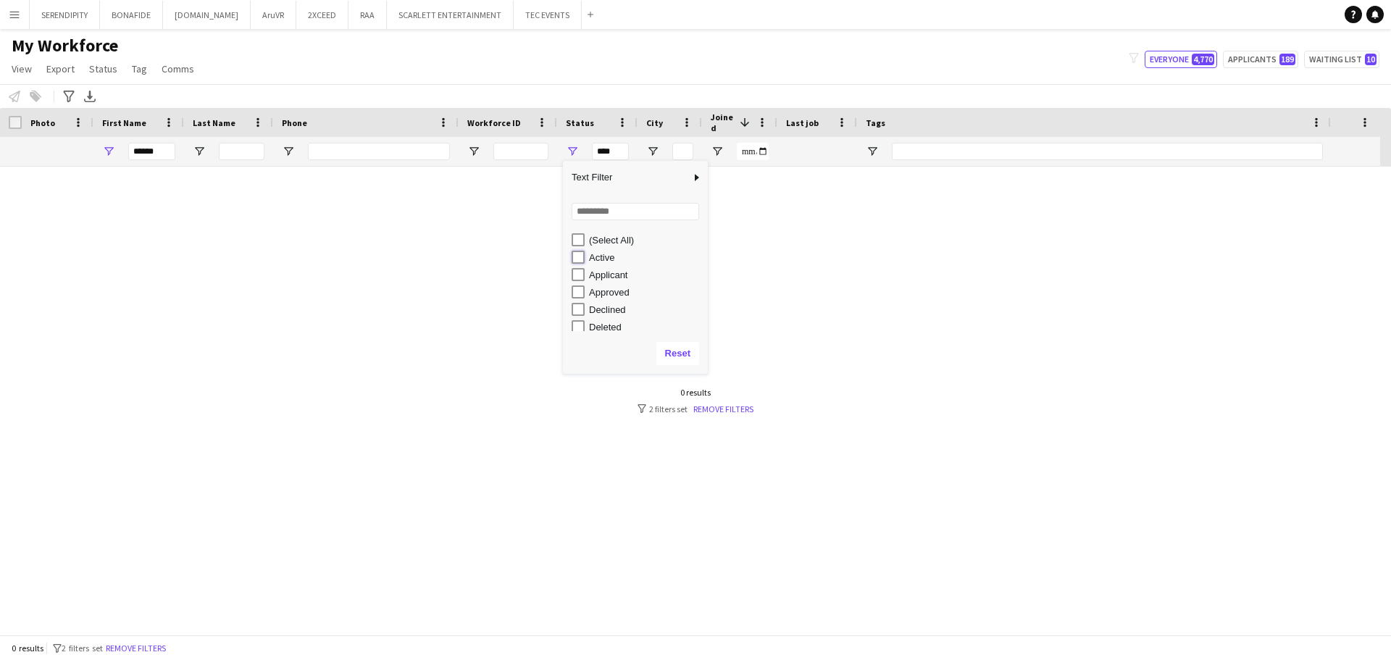
type input "**********"
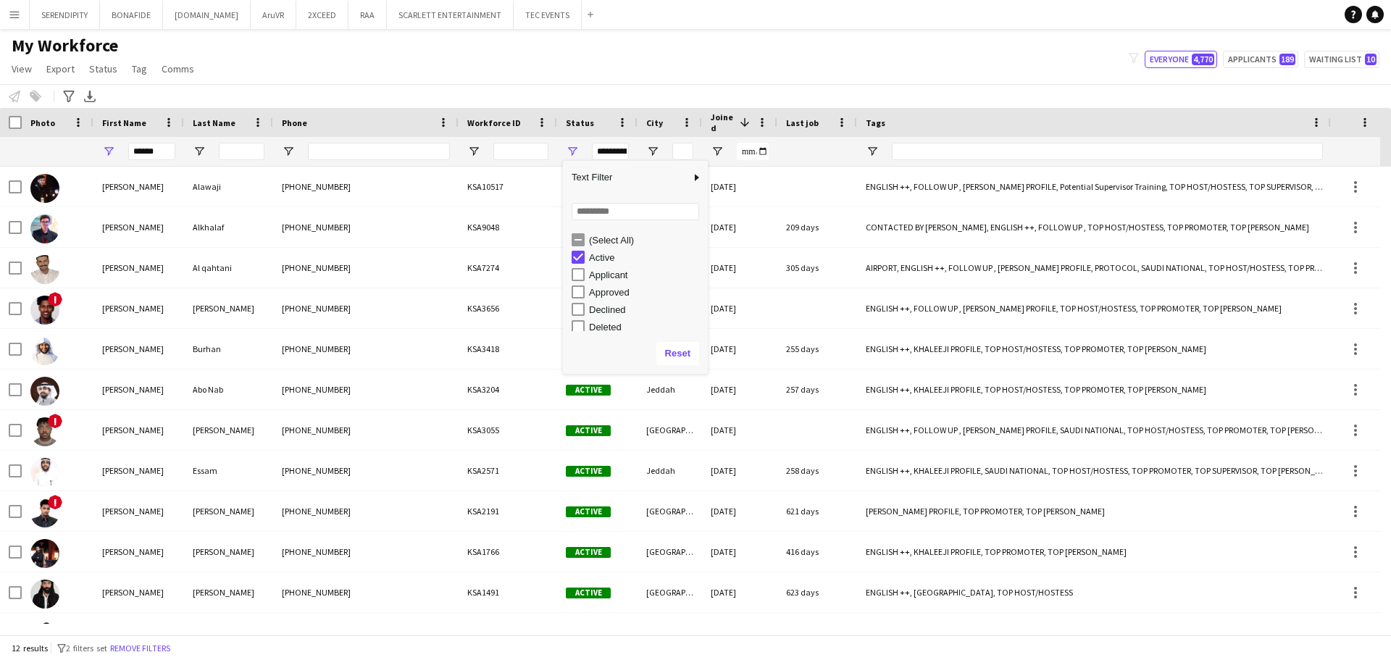
click at [425, 67] on div "My Workforce View Views Default view Basic Export View TAGS Test New view Updat…" at bounding box center [695, 59] width 1391 height 49
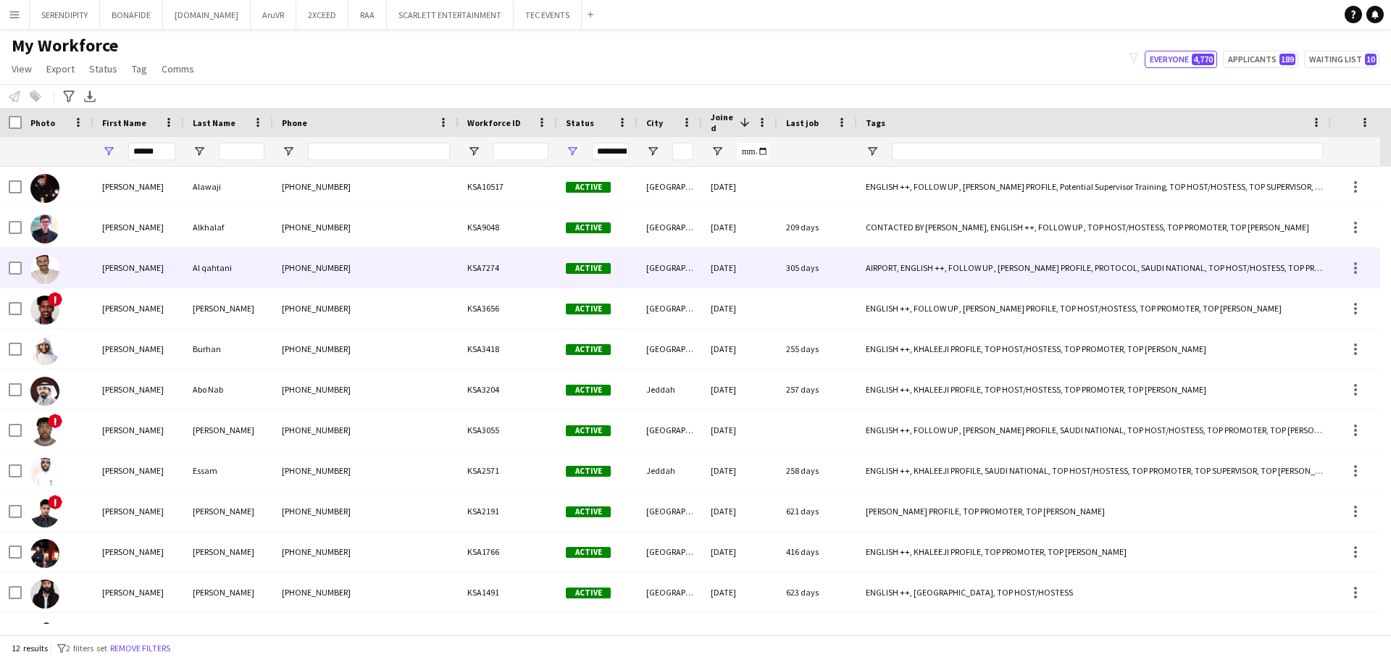
click at [250, 273] on div "Al qahtani" at bounding box center [228, 268] width 89 height 40
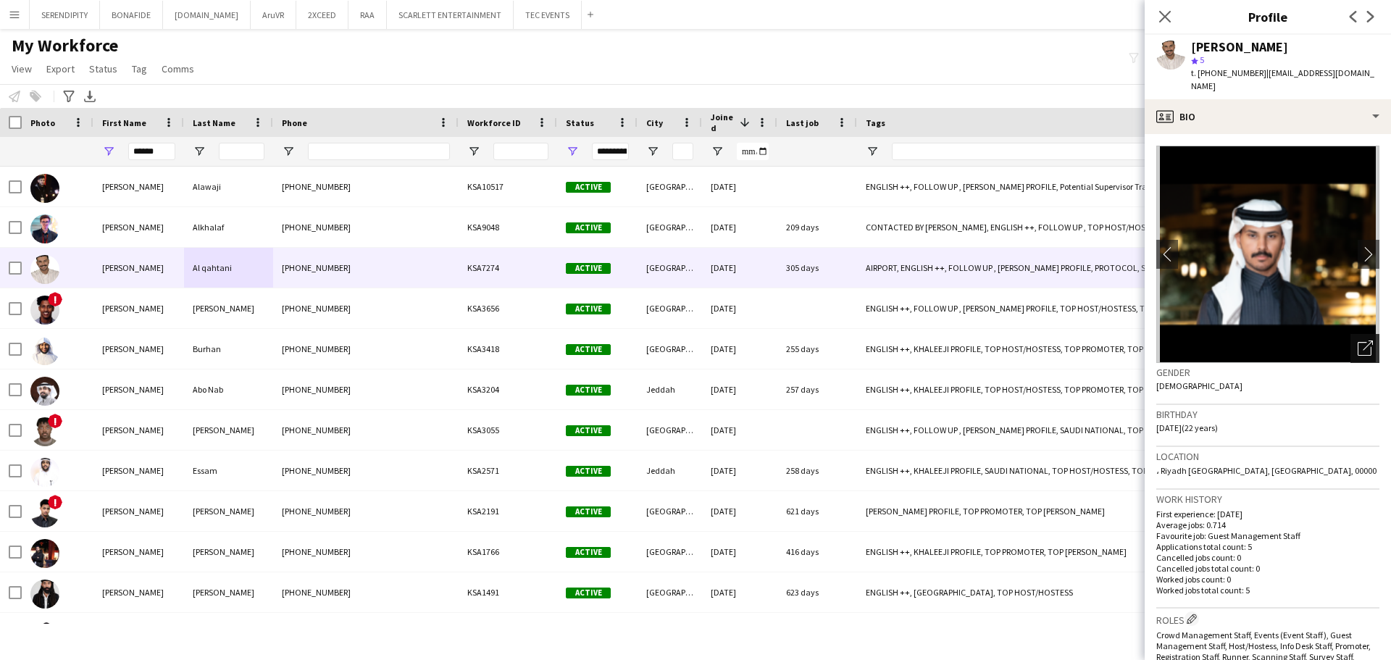
click at [693, 341] on icon "Open photos pop-in" at bounding box center [1365, 348] width 15 height 15
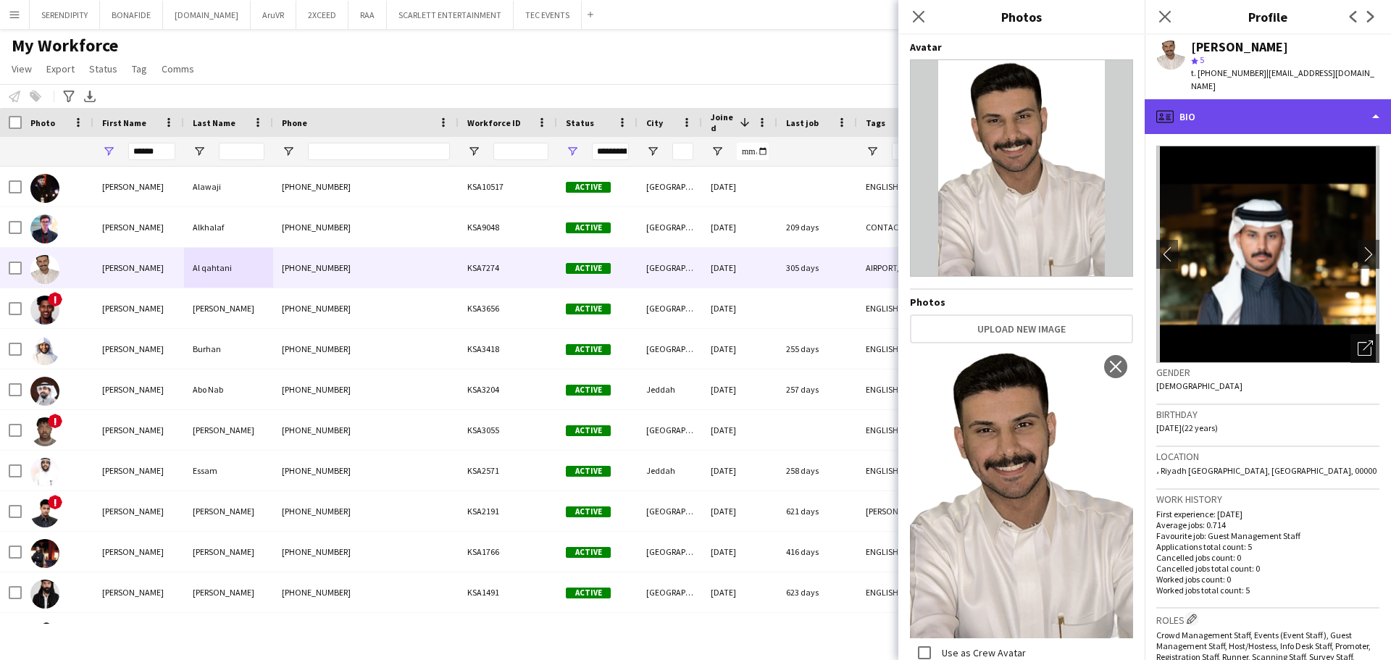
click at [693, 102] on div "profile Bio" at bounding box center [1268, 116] width 246 height 35
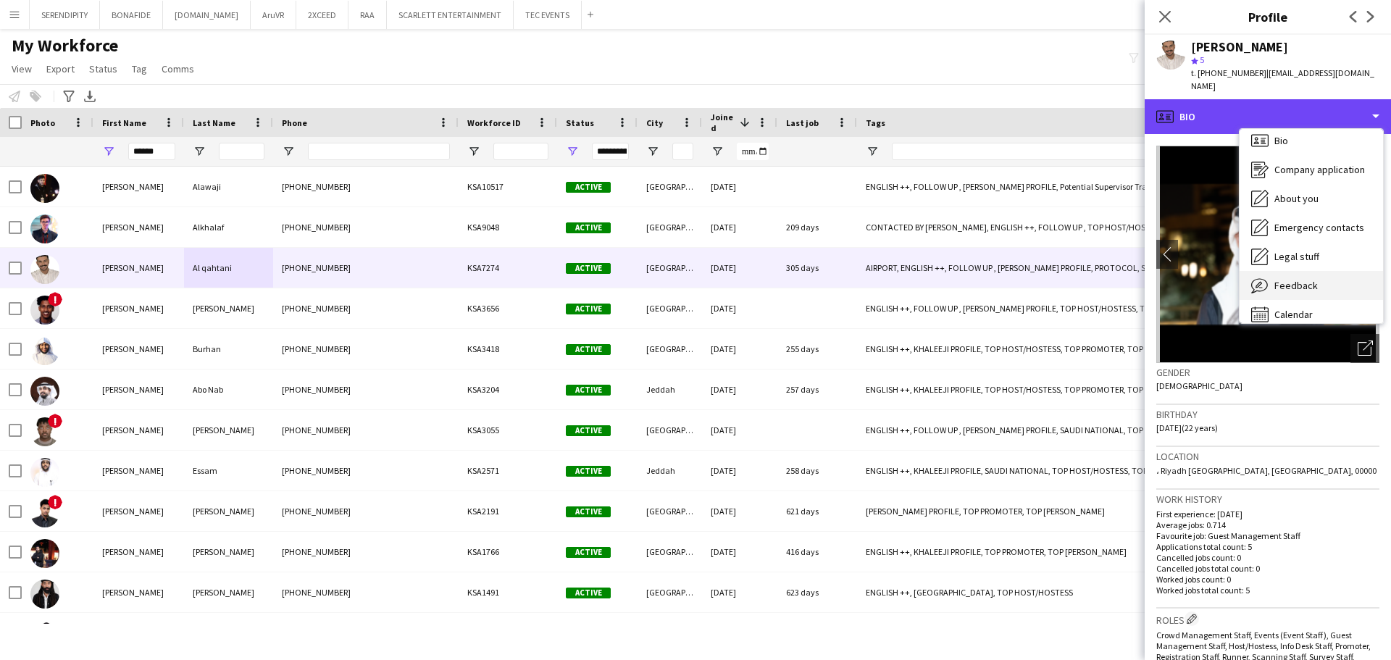
scroll to position [20, 0]
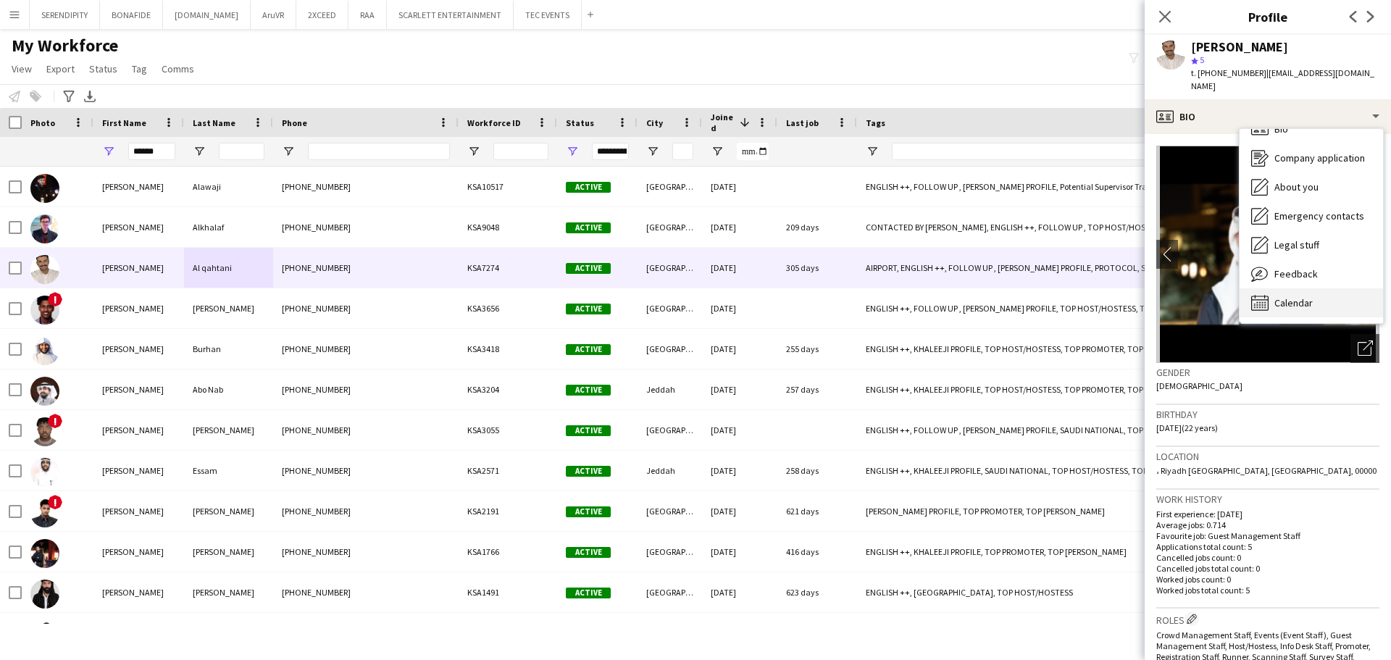
click at [693, 296] on span "Calendar" at bounding box center [1293, 302] width 38 height 13
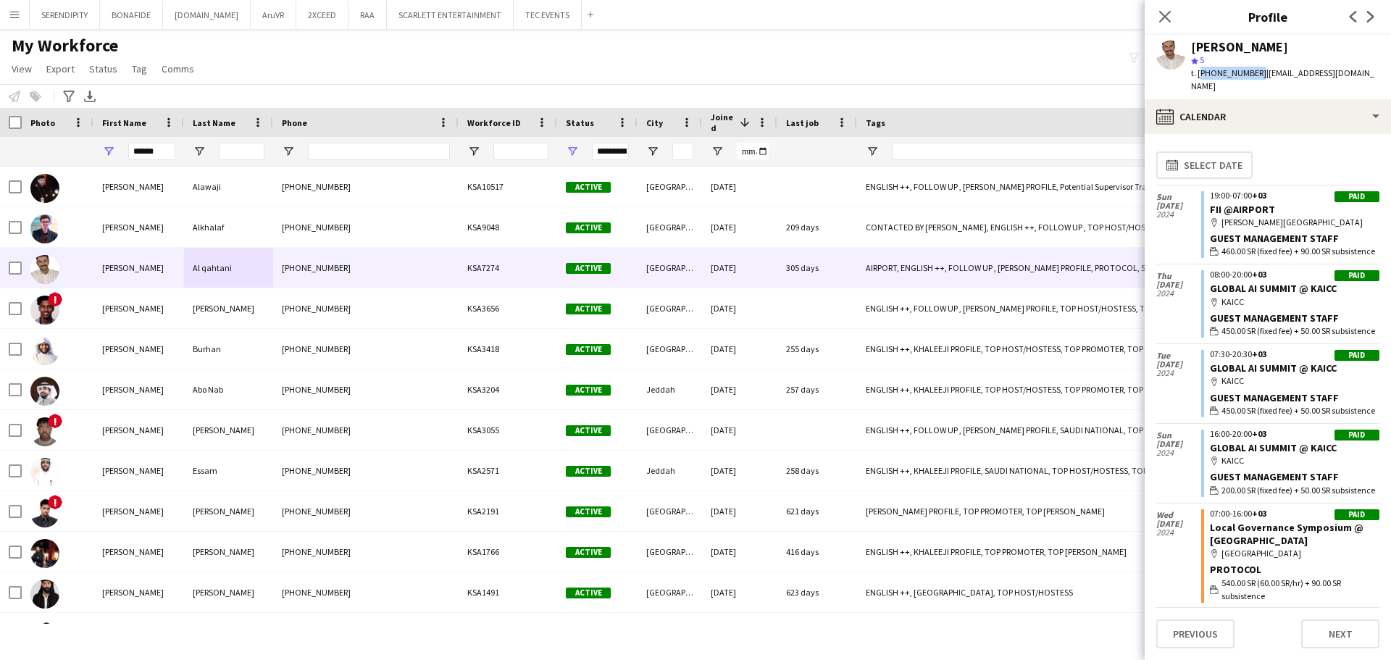
drag, startPoint x: 1254, startPoint y: 75, endPoint x: 1199, endPoint y: 75, distance: 55.1
click at [693, 75] on span "t. [PHONE_NUMBER]" at bounding box center [1228, 72] width 75 height 11
copy span "[PHONE_NUMBER]"
drag, startPoint x: 1339, startPoint y: 70, endPoint x: 1261, endPoint y: 70, distance: 78.3
click at [693, 70] on div "[PERSON_NAME] qahtani star 5 t. [PHONE_NUMBER] | [EMAIL_ADDRESS][DOMAIN_NAME]" at bounding box center [1268, 67] width 246 height 64
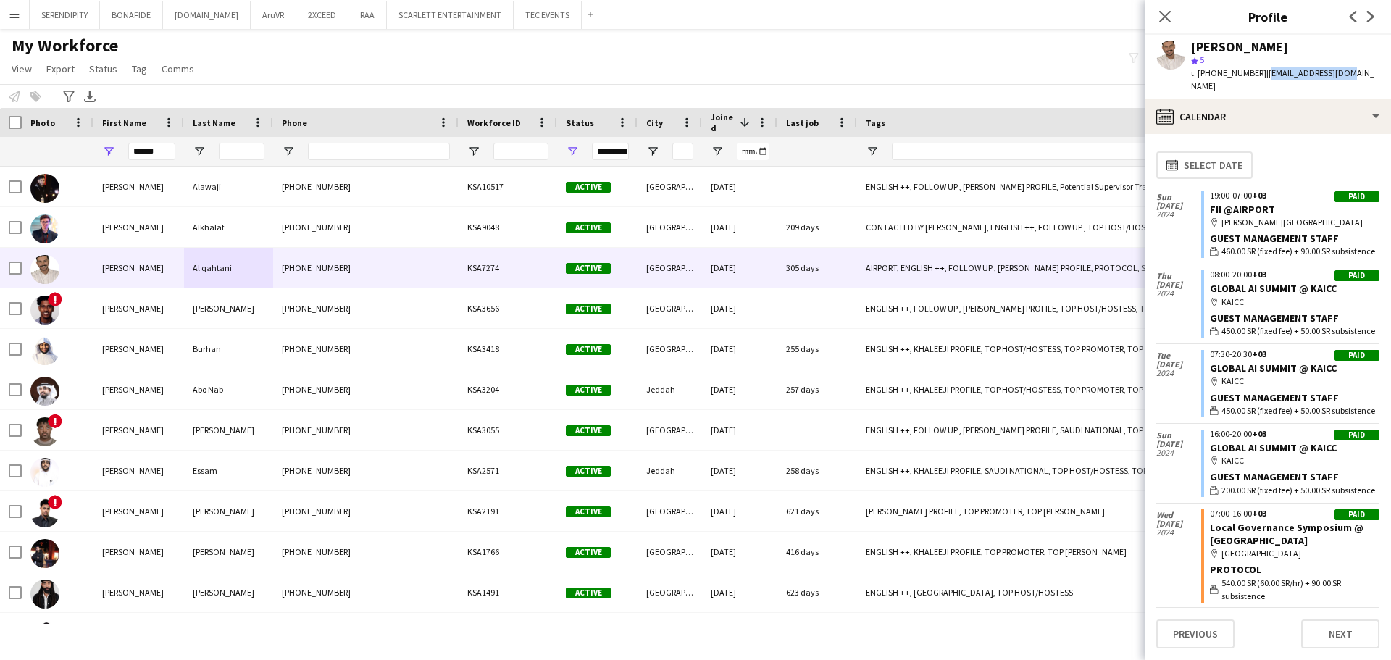
copy span "[EMAIL_ADDRESS][DOMAIN_NAME]"
drag, startPoint x: 1298, startPoint y: 47, endPoint x: 1193, endPoint y: 46, distance: 105.1
click at [693, 46] on div "[PERSON_NAME]" at bounding box center [1285, 47] width 188 height 13
copy div "[PERSON_NAME]"
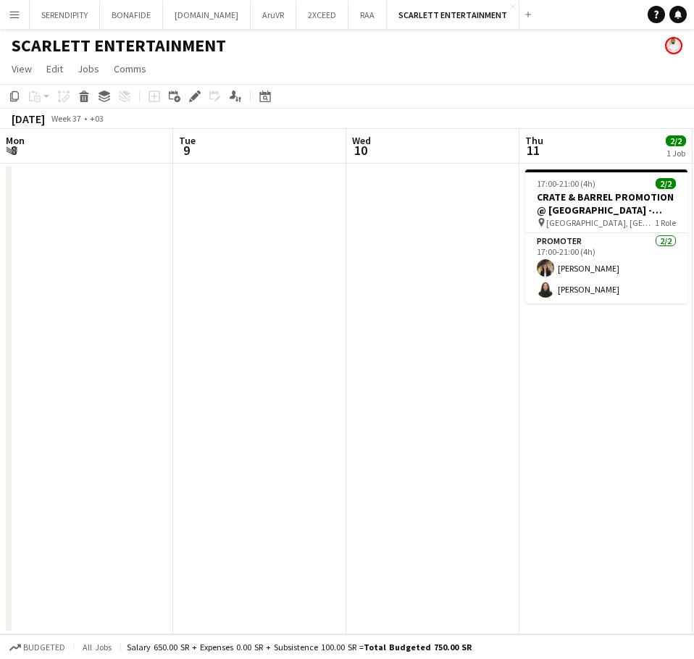
scroll to position [0, 498]
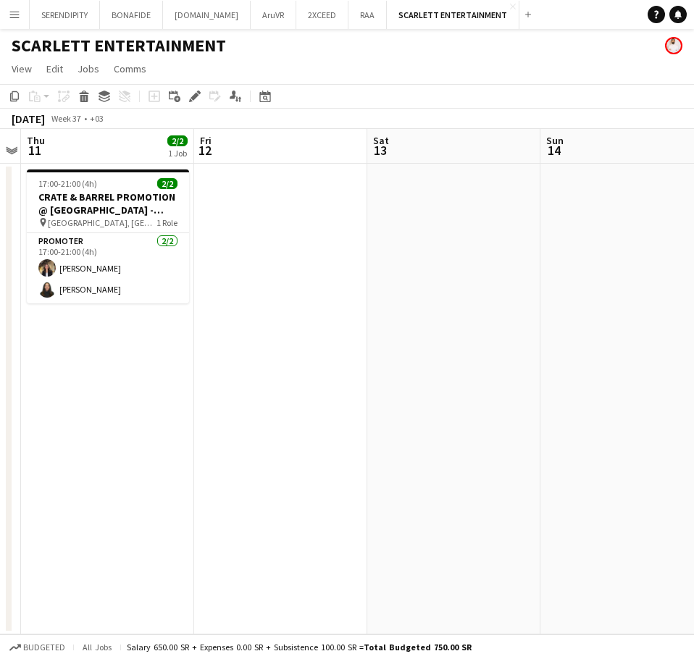
click at [10, 10] on app-icon "Menu" at bounding box center [15, 15] width 12 height 12
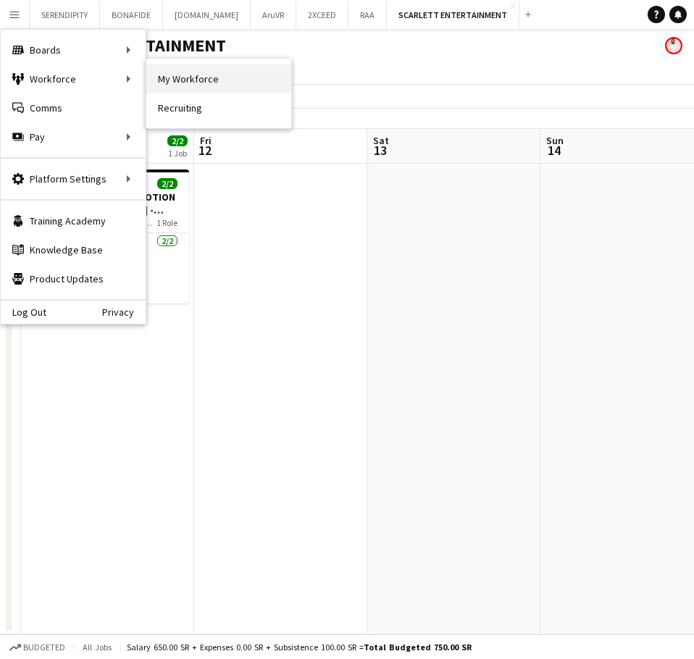
click at [175, 76] on link "My Workforce" at bounding box center [218, 78] width 145 height 29
